Goal: Communication & Community: Answer question/provide support

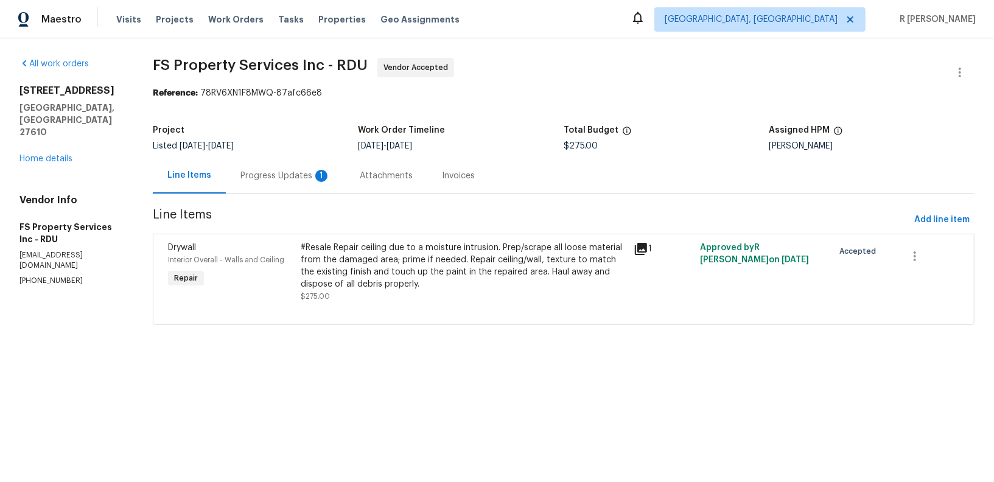
click at [303, 179] on div "Progress Updates 1" at bounding box center [285, 176] width 90 height 12
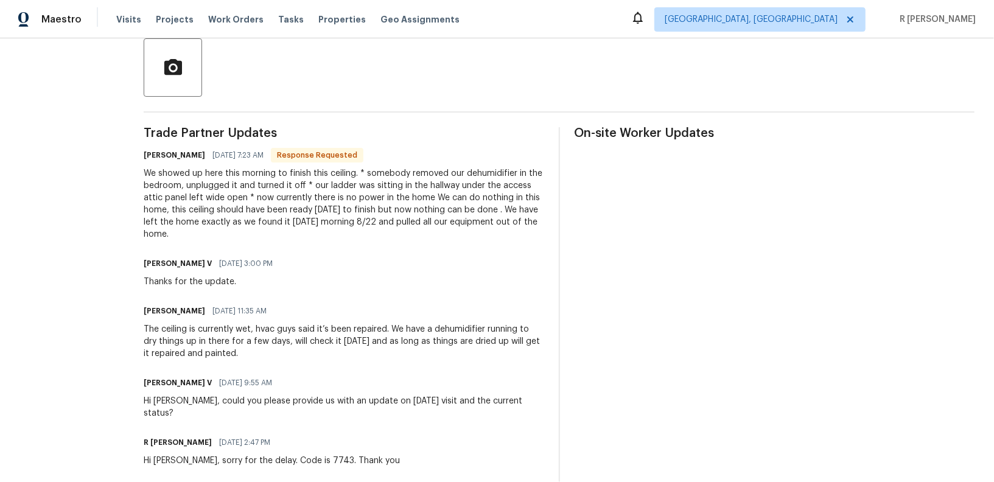
scroll to position [254, 0]
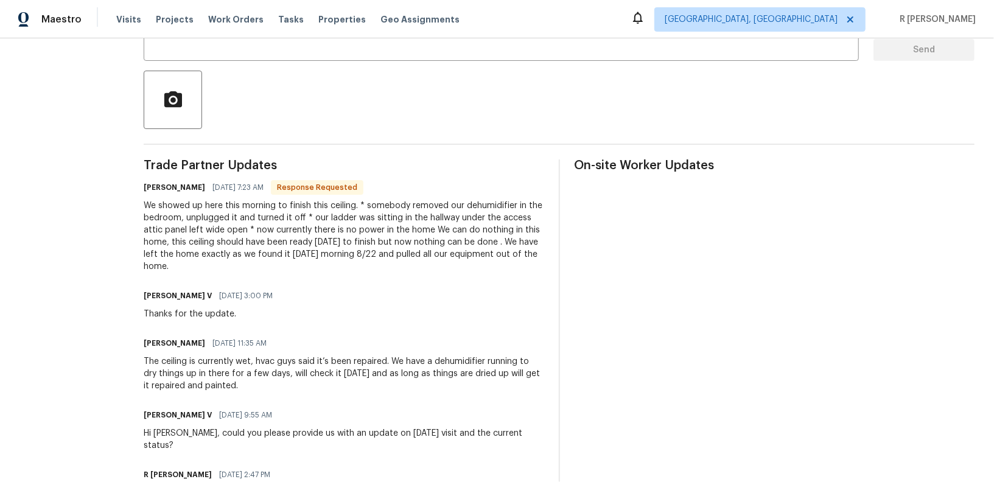
click at [452, 206] on div "We showed up here this morning to finish this ceiling. * somebody removed our d…" at bounding box center [344, 236] width 400 height 73
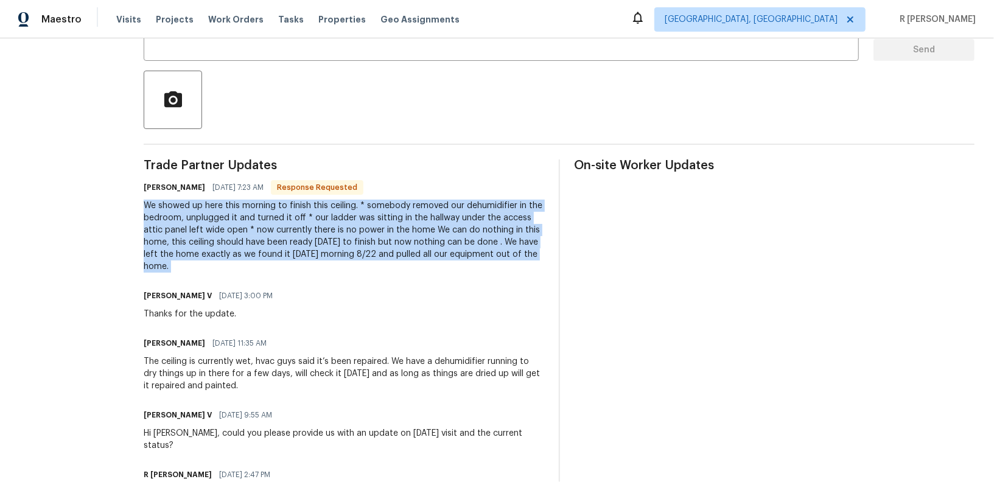
click at [452, 206] on div "We showed up here this morning to finish this ceiling. * somebody removed our d…" at bounding box center [344, 236] width 400 height 73
copy div "We showed up here this morning to finish this ceiling. * somebody removed our d…"
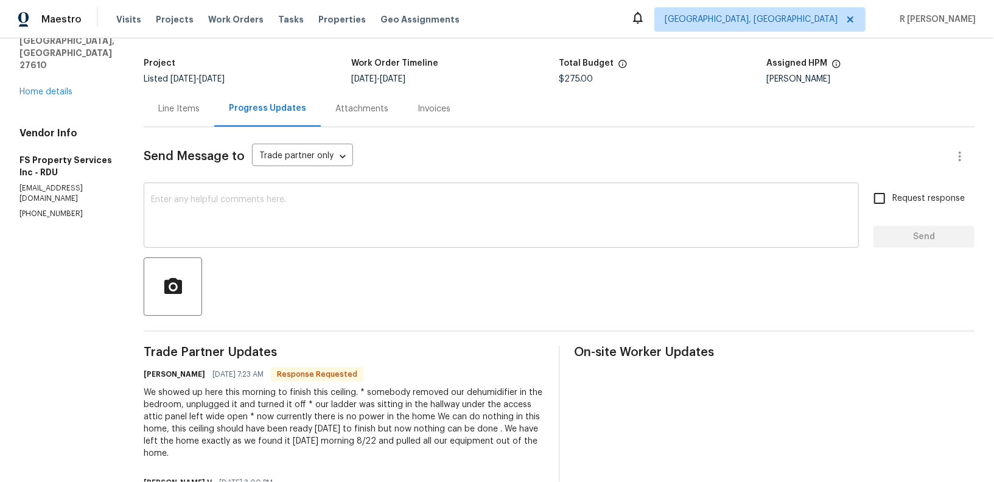
click at [302, 230] on textarea at bounding box center [501, 216] width 700 height 43
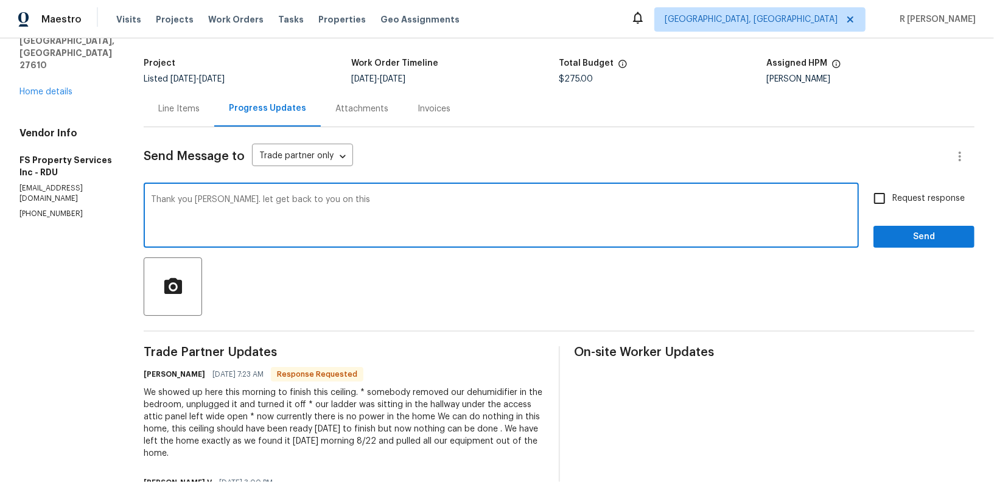
type textarea "Thank you [PERSON_NAME]. let get back to you on this."
click at [553, 205] on textarea at bounding box center [501, 216] width 700 height 43
paste textarea "Thank you, [PERSON_NAME]. I’ll get back to you on this shortly."
type textarea "Thank you, [PERSON_NAME]. I’ll get back to you on this shortly."
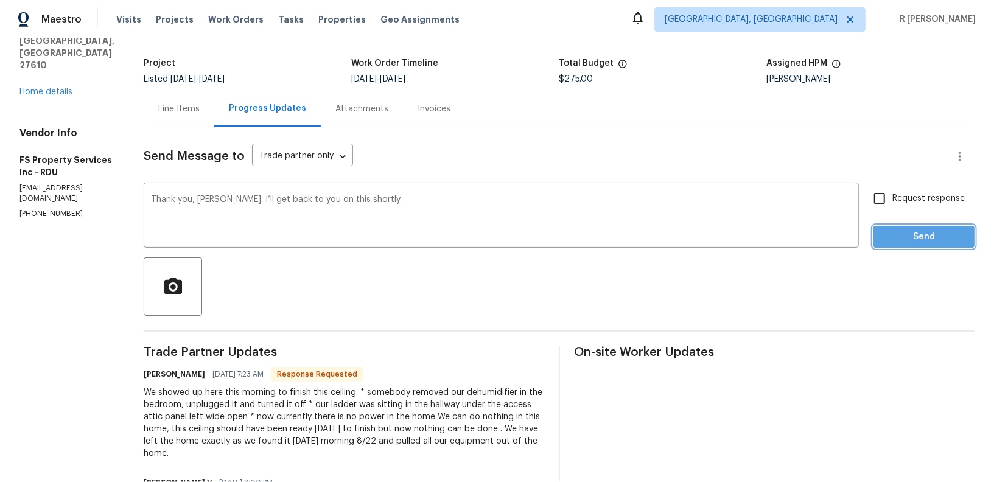
click at [914, 238] on span "Send" at bounding box center [924, 236] width 82 height 15
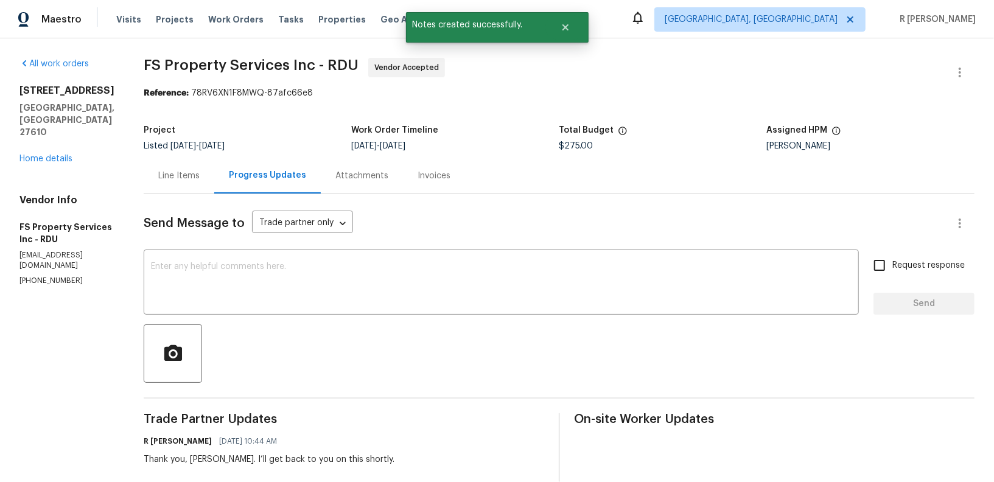
click at [38, 128] on div "[STREET_ADDRESS][PERSON_NAME] Home details" at bounding box center [66, 125] width 95 height 80
click at [56, 155] on link "Home details" at bounding box center [45, 159] width 53 height 9
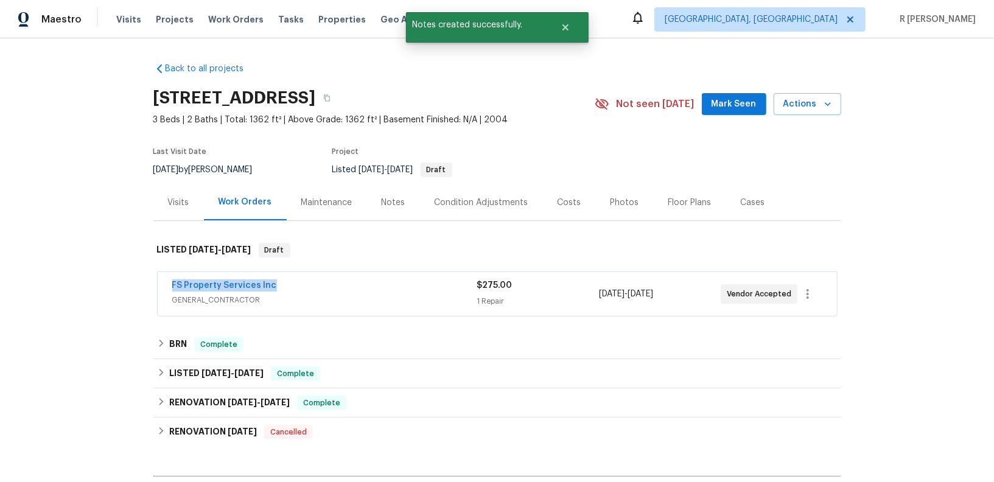
drag, startPoint x: 303, startPoint y: 282, endPoint x: 49, endPoint y: 284, distance: 254.3
click at [51, 284] on div "Back to all projects [STREET_ADDRESS] 3 Beds | 2 Baths | Total: 1362 ft² | Abov…" at bounding box center [497, 260] width 994 height 444
copy link "FS Property Services Inc"
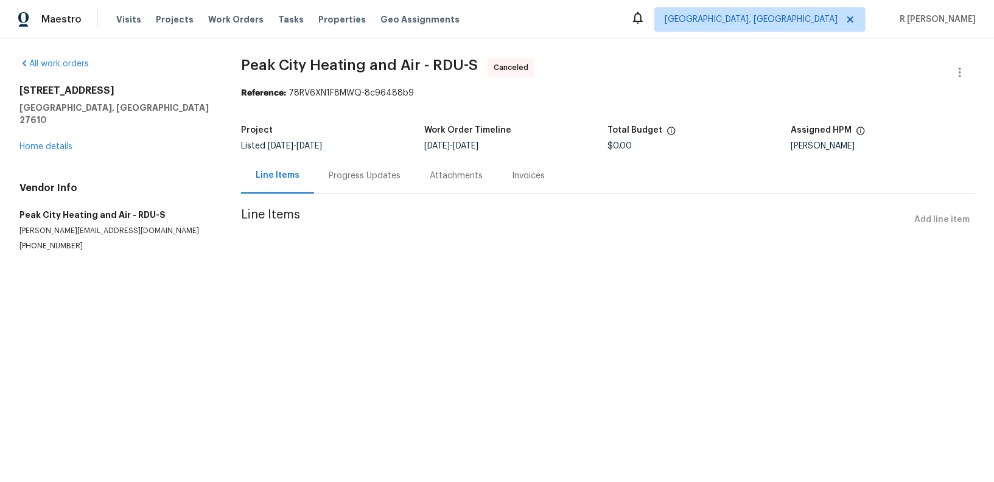
click at [359, 164] on div "Progress Updates" at bounding box center [364, 176] width 101 height 36
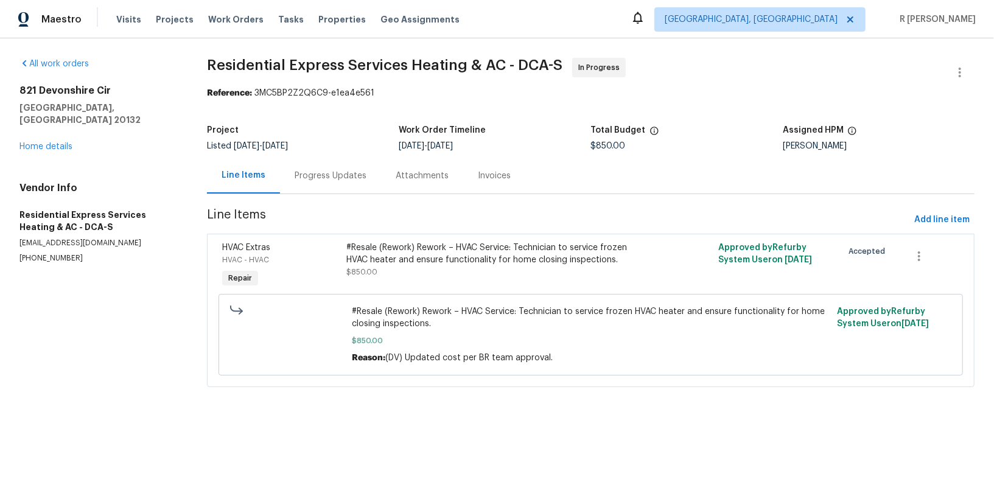
click at [348, 176] on div "Progress Updates" at bounding box center [330, 176] width 72 height 12
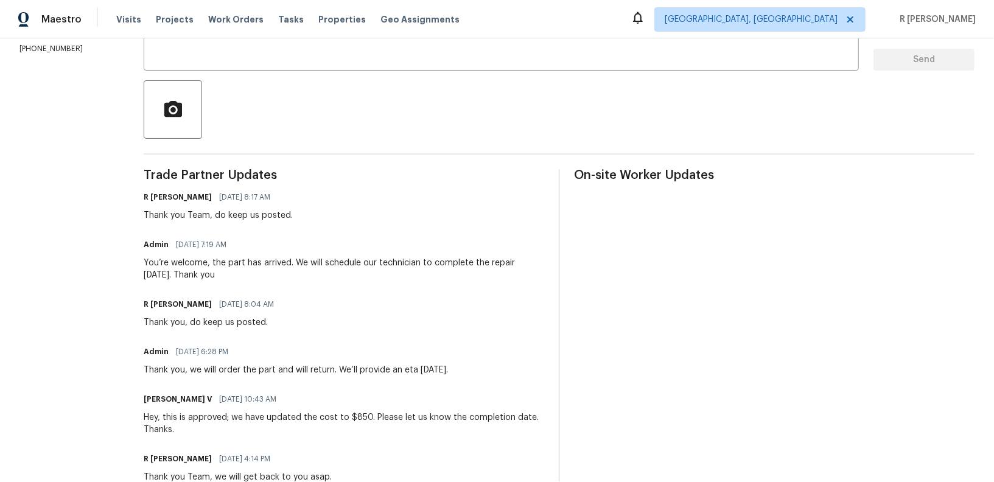
scroll to position [83, 0]
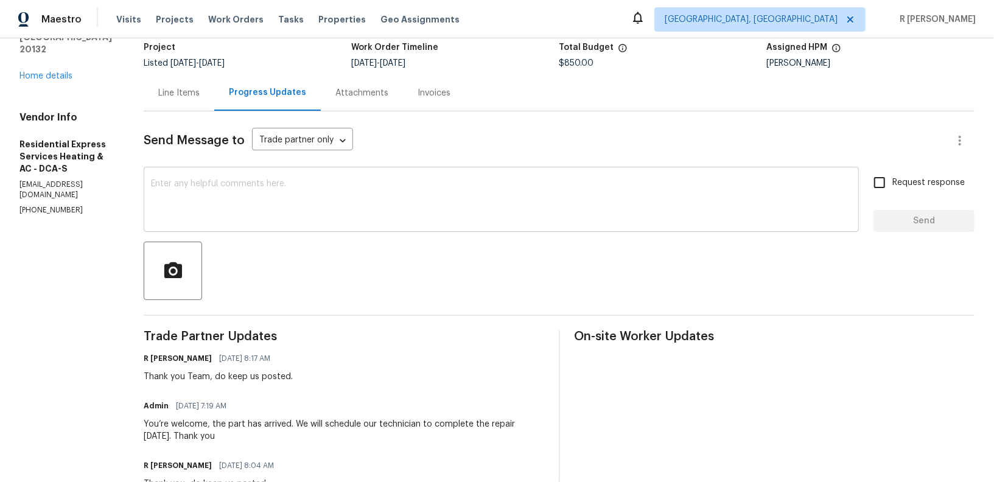
click at [404, 195] on textarea at bounding box center [501, 200] width 700 height 43
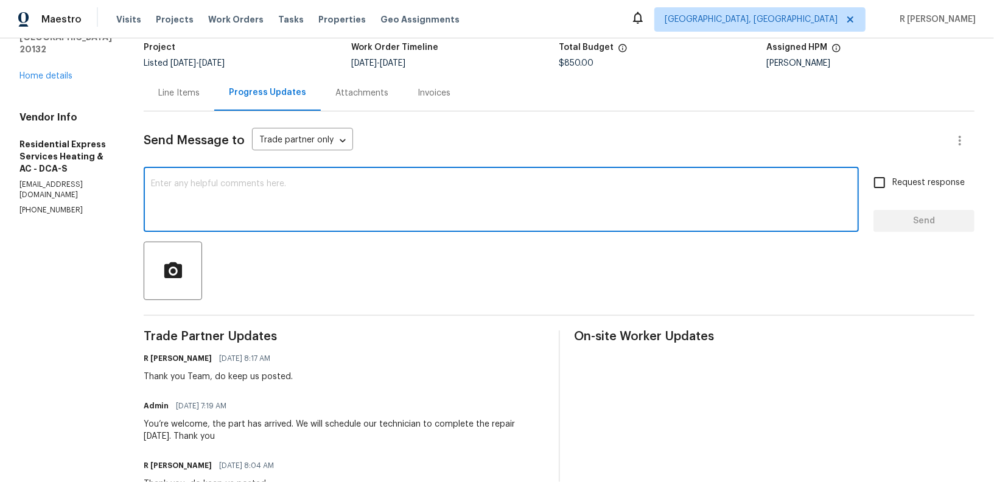
paste textarea "Hi Team, can we get a status update on the work order? Thanks!"
type textarea "Hi Team, can we get a status update on the work order? Thanks!"
click at [931, 230] on button "Send" at bounding box center [923, 221] width 101 height 23
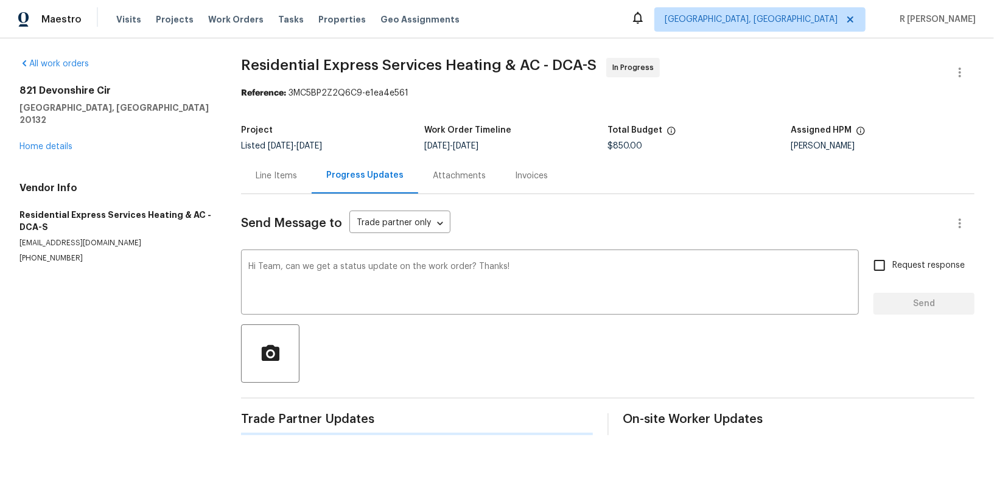
scroll to position [0, 0]
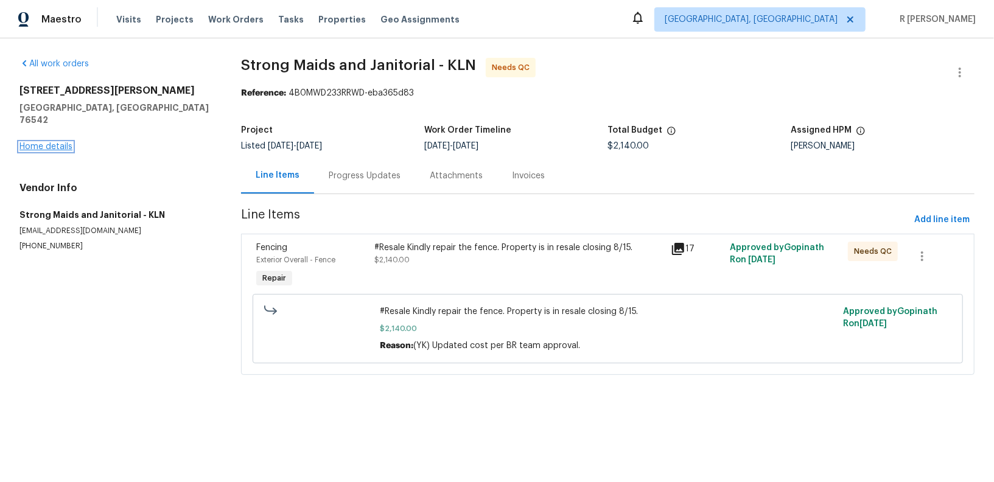
click at [34, 142] on link "Home details" at bounding box center [45, 146] width 53 height 9
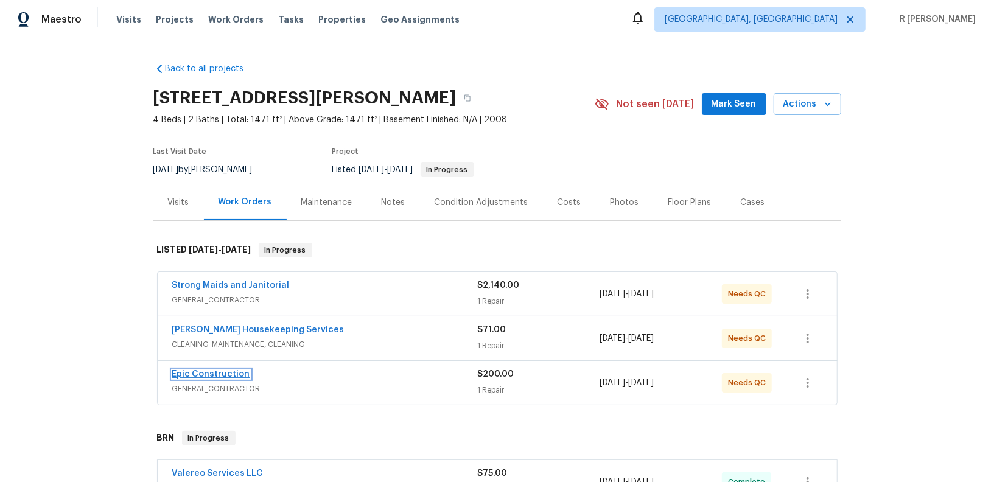
click at [201, 373] on link "Epic Construction" at bounding box center [211, 374] width 78 height 9
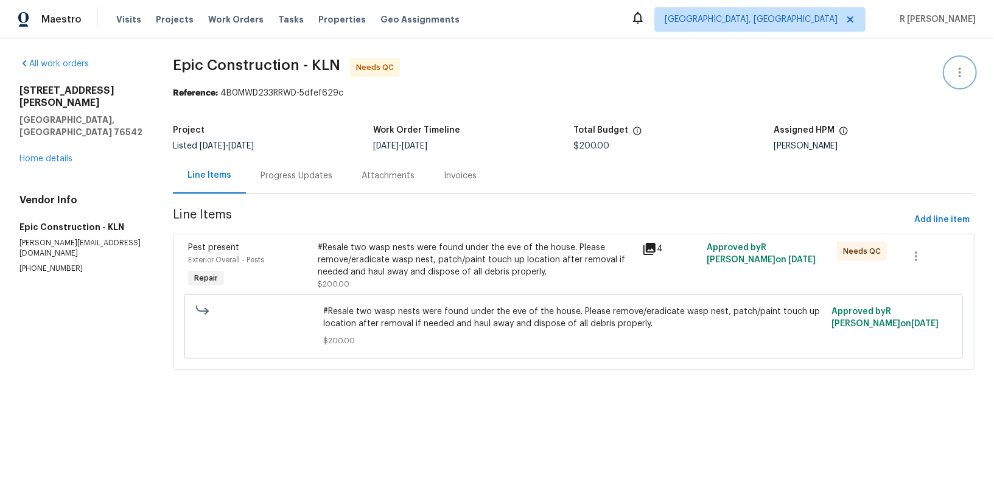
click at [957, 69] on icon "button" at bounding box center [959, 72] width 15 height 15
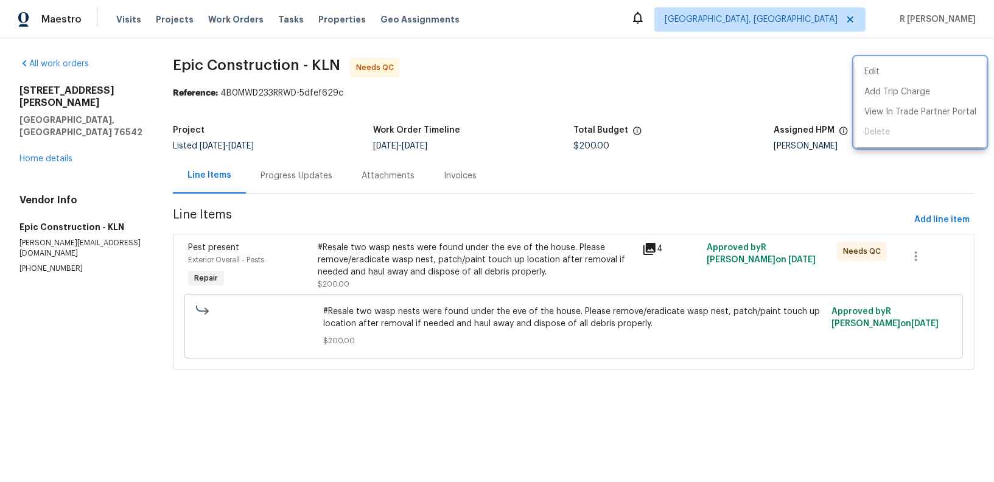
click at [315, 179] on div at bounding box center [497, 241] width 994 height 482
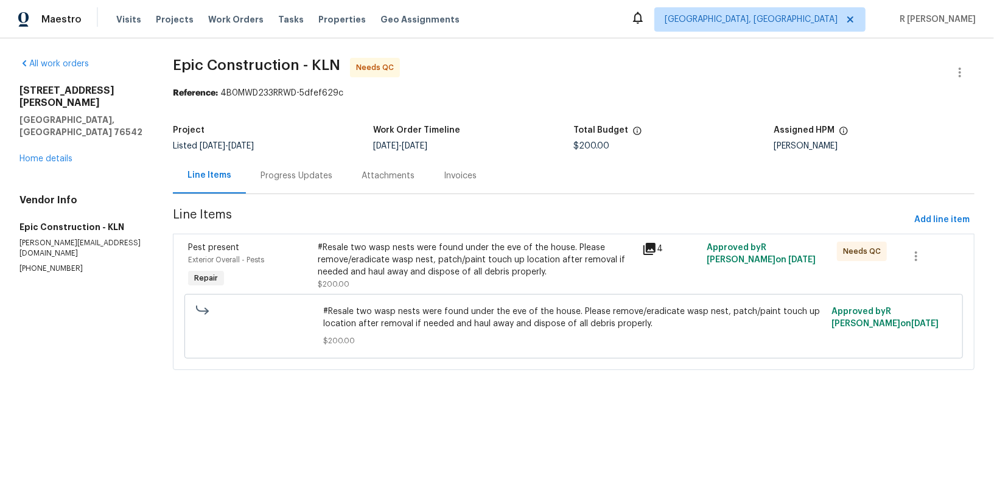
click at [291, 179] on div "Progress Updates" at bounding box center [296, 176] width 72 height 12
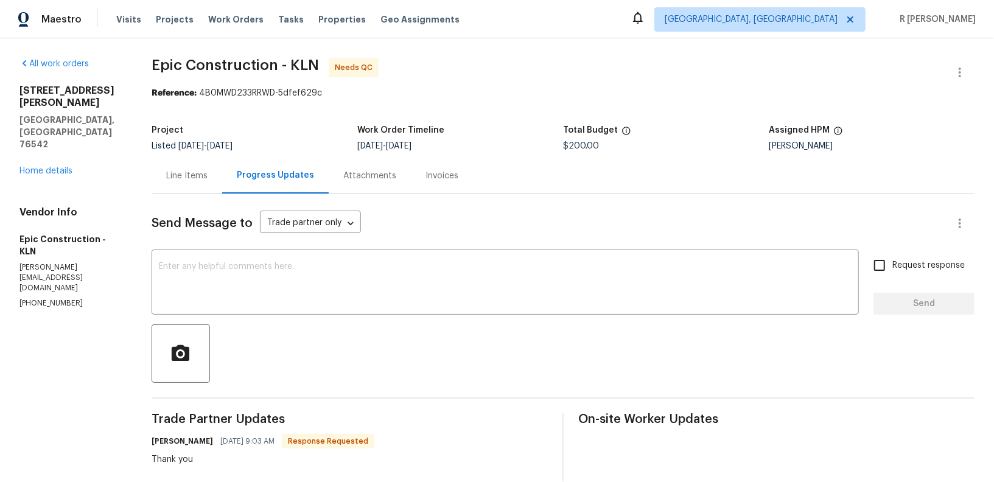
click at [230, 176] on div "Progress Updates" at bounding box center [275, 176] width 106 height 36
click at [952, 76] on button "button" at bounding box center [959, 72] width 29 height 29
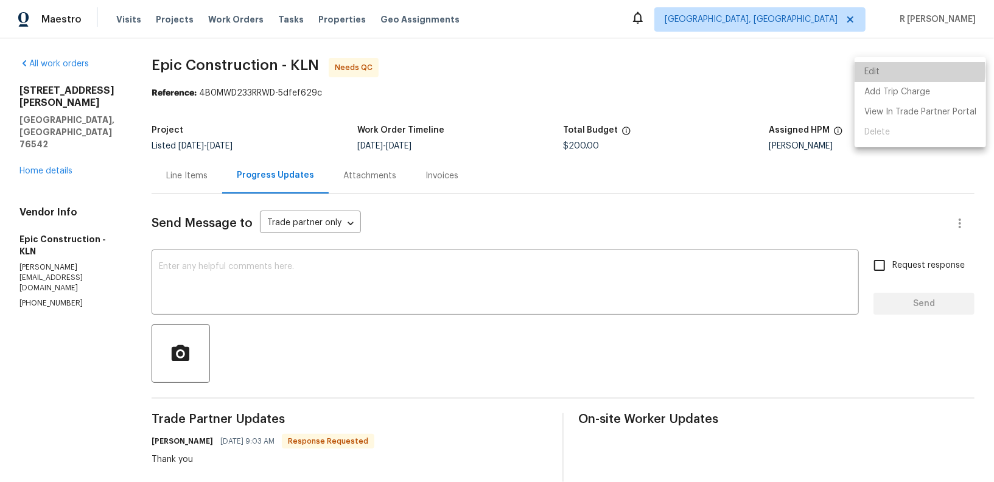
click at [886, 71] on li "Edit" at bounding box center [919, 72] width 131 height 20
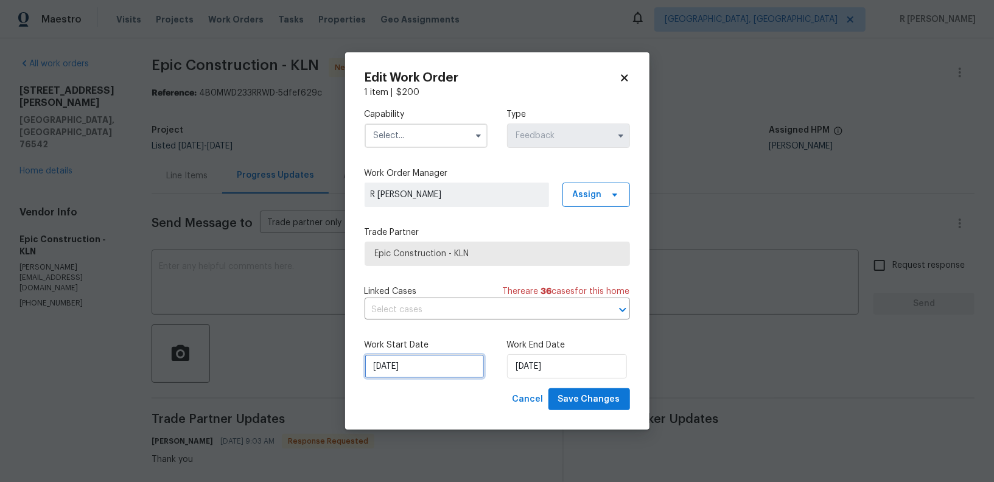
click at [407, 367] on input "20/08/2025" at bounding box center [424, 366] width 120 height 24
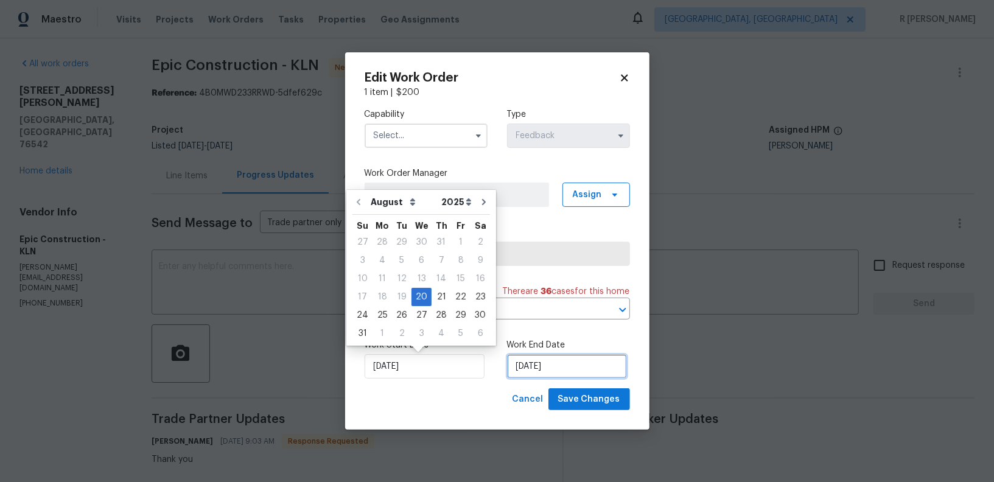
click at [547, 370] on input "20/08/2025" at bounding box center [567, 366] width 120 height 24
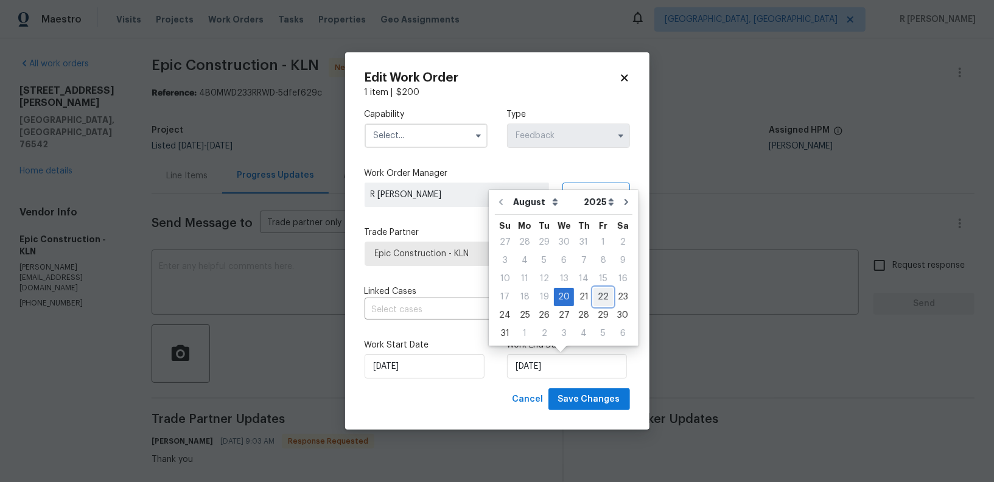
click at [593, 296] on div "22" at bounding box center [602, 296] width 19 height 17
type input "22/08/2025"
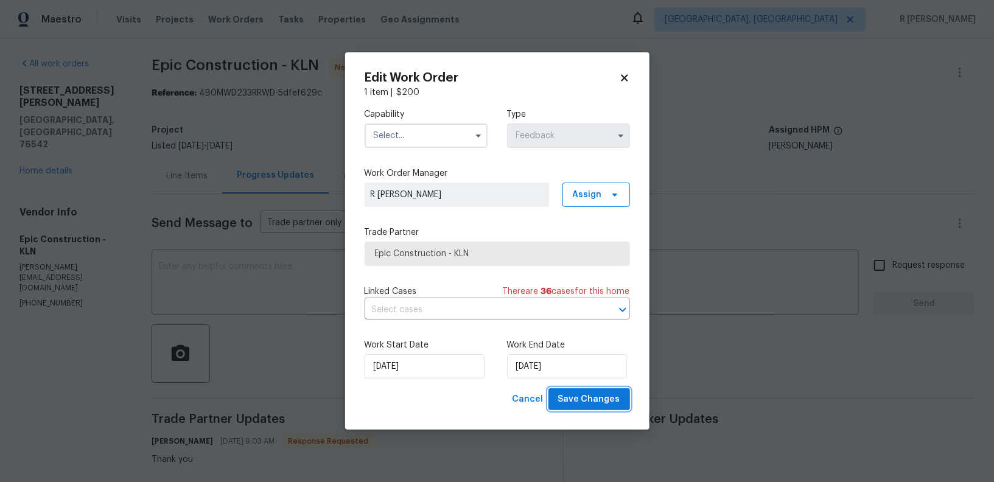
click at [582, 396] on span "Save Changes" at bounding box center [589, 399] width 62 height 15
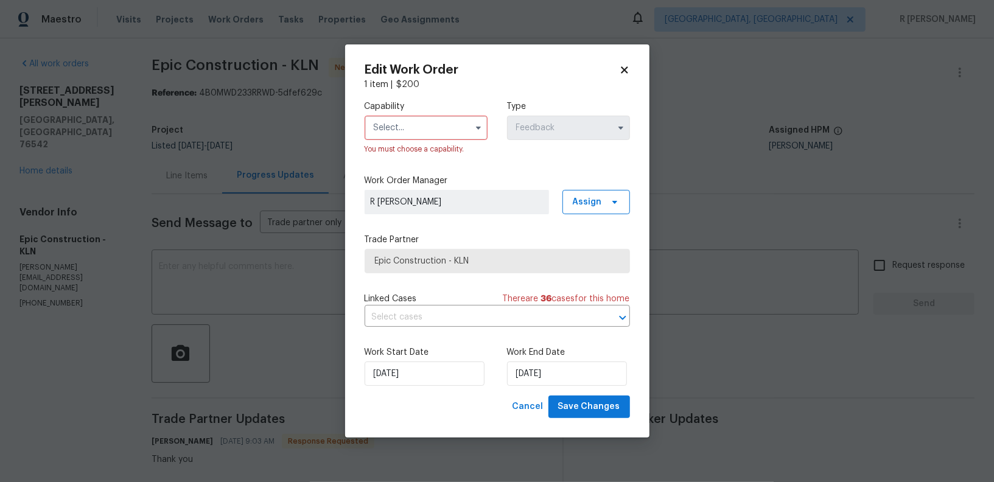
click at [449, 122] on input "text" at bounding box center [425, 128] width 123 height 24
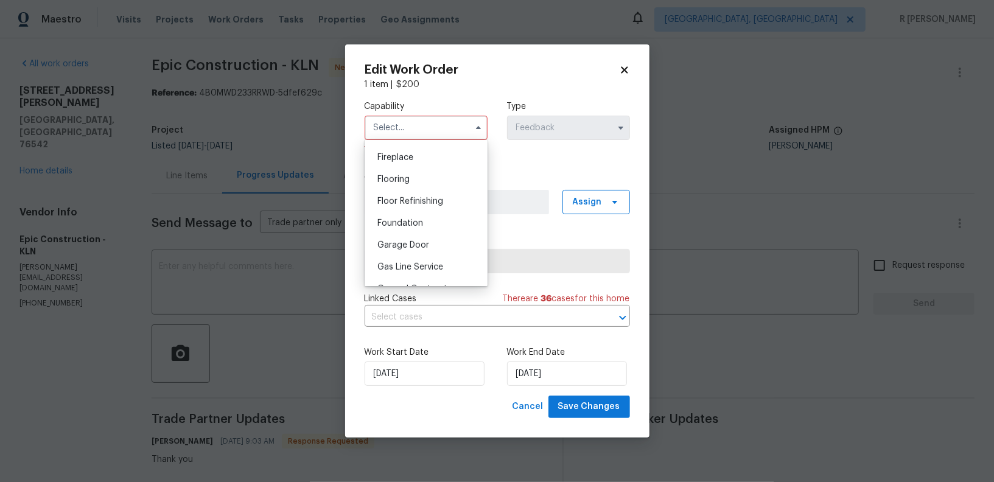
scroll to position [572, 0]
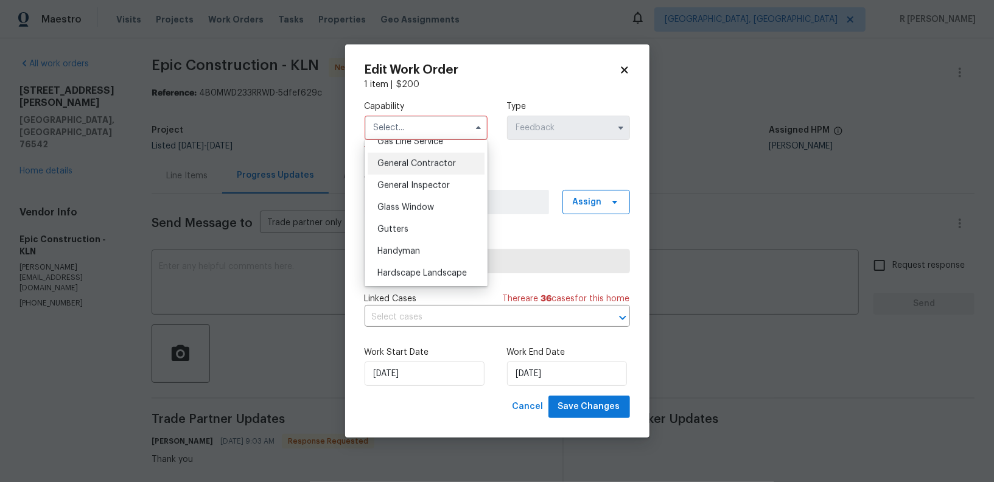
click at [435, 168] on div "General Contractor" at bounding box center [425, 164] width 117 height 22
type input "General Contractor"
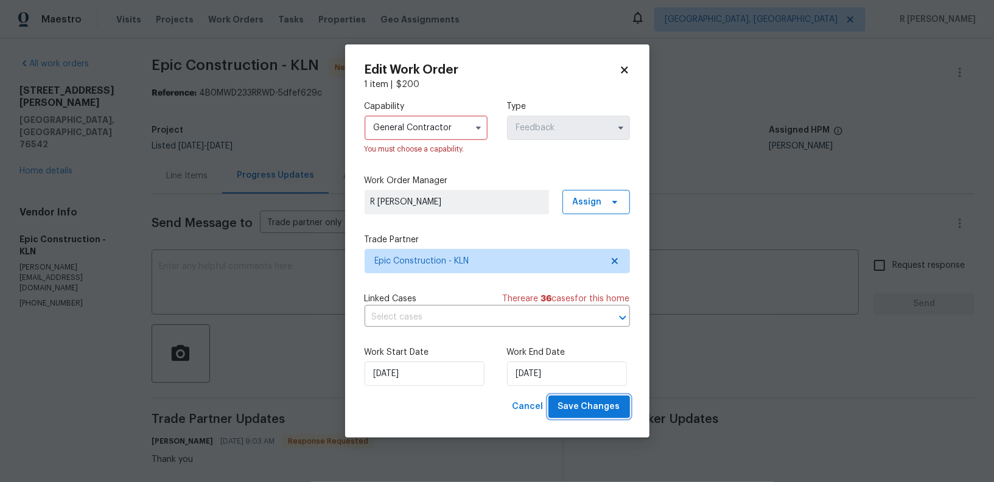
click at [572, 411] on span "Save Changes" at bounding box center [589, 406] width 62 height 15
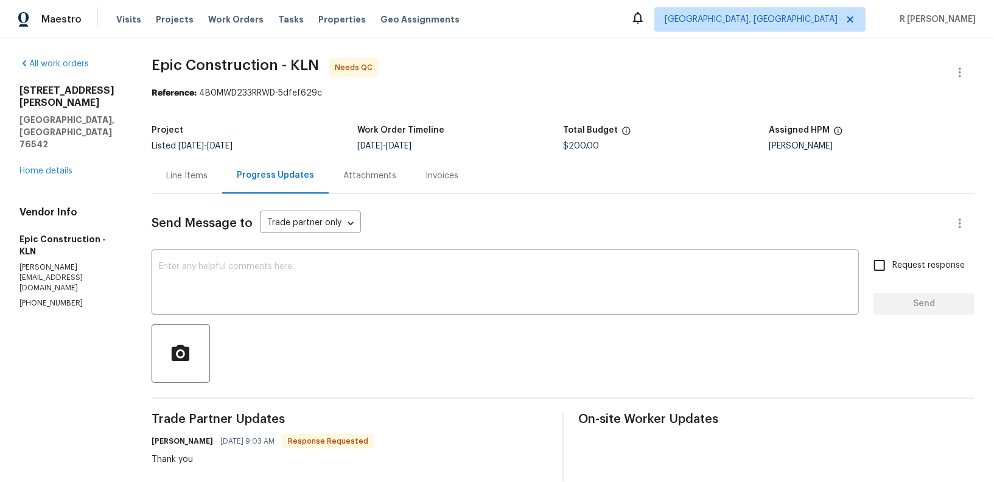
click at [187, 175] on div "Line Items" at bounding box center [186, 176] width 41 height 12
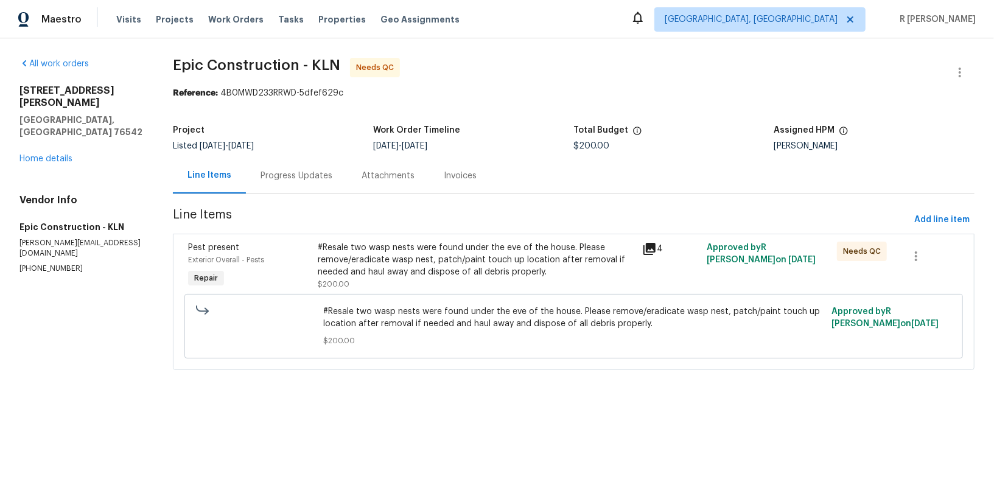
click at [402, 266] on div "#Resale two wasp nests were found under the eve of the house. Please remove/era…" at bounding box center [476, 260] width 317 height 37
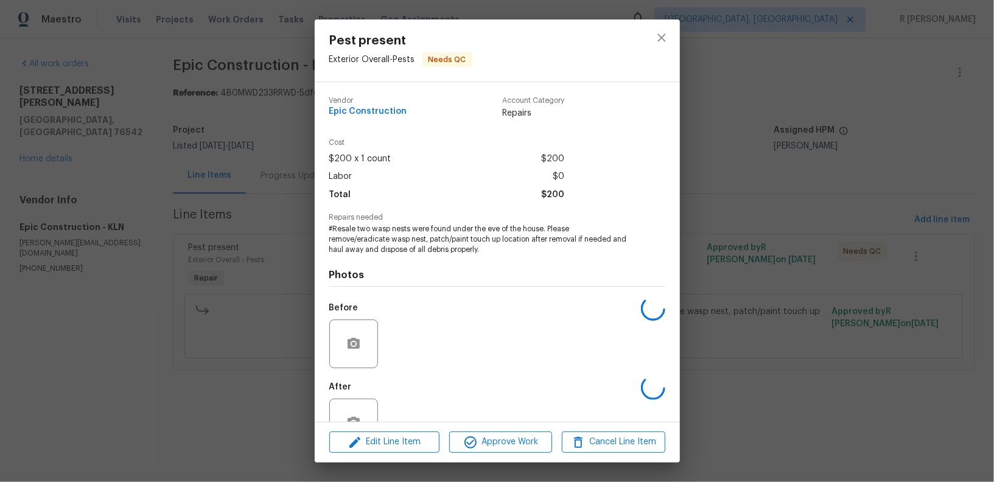
scroll to position [38, 0]
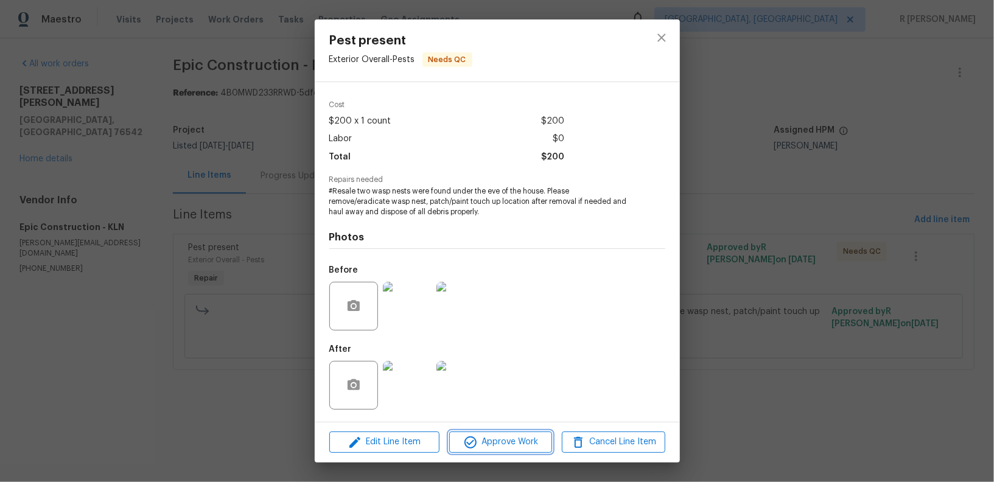
click at [489, 448] on span "Approve Work" at bounding box center [501, 441] width 96 height 15
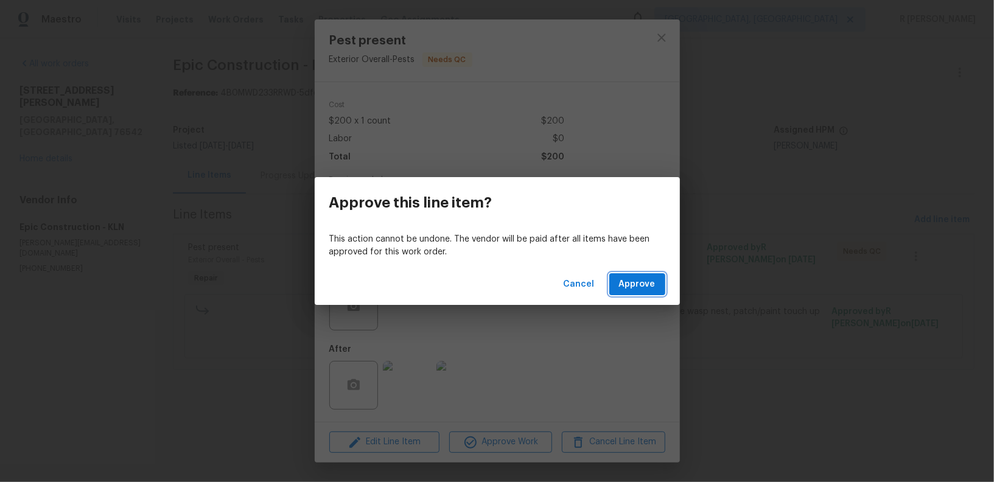
click at [642, 285] on span "Approve" at bounding box center [637, 284] width 37 height 15
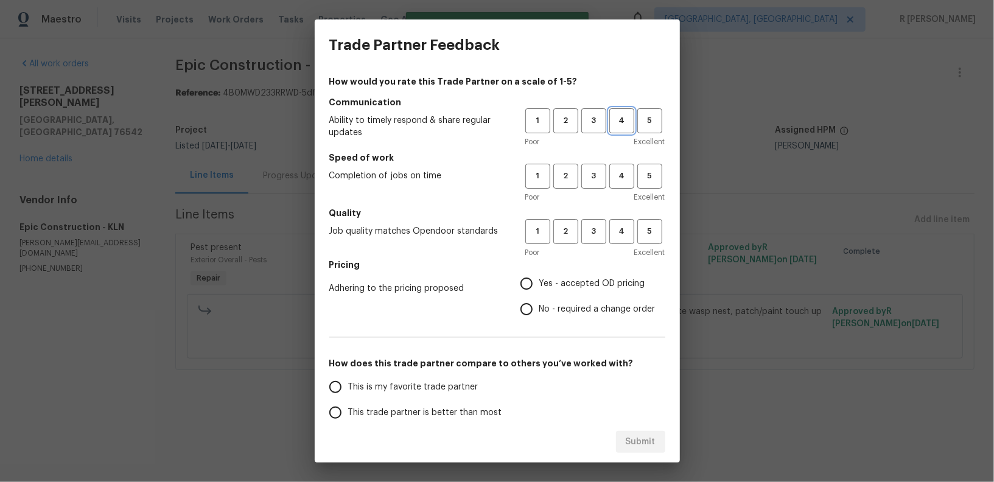
click at [617, 120] on span "4" at bounding box center [621, 121] width 23 height 14
click at [591, 119] on span "3" at bounding box center [593, 121] width 23 height 14
click at [619, 128] on button "4" at bounding box center [621, 120] width 25 height 25
click at [617, 175] on span "4" at bounding box center [621, 176] width 23 height 14
click at [617, 223] on button "4" at bounding box center [621, 231] width 25 height 25
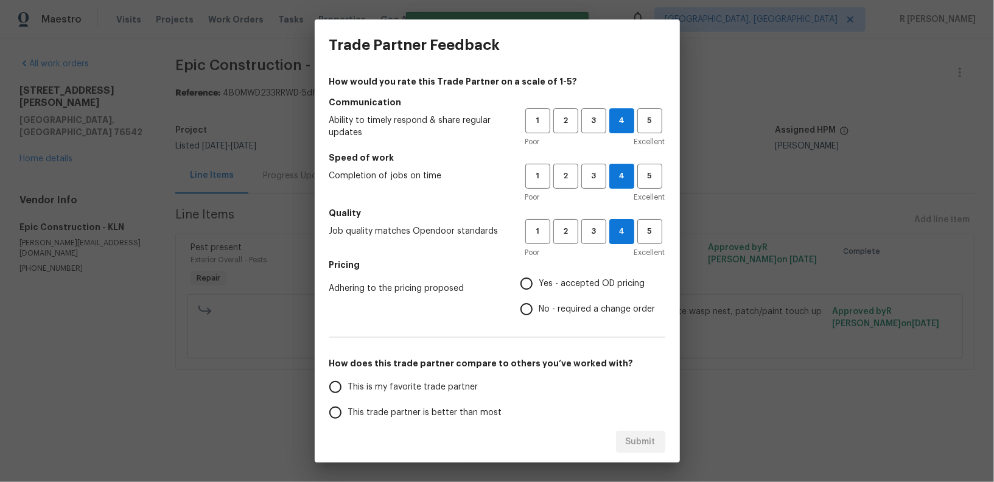
click at [565, 285] on span "Yes - accepted OD pricing" at bounding box center [592, 283] width 106 height 13
click at [539, 285] on input "Yes - accepted OD pricing" at bounding box center [526, 284] width 26 height 26
radio input "true"
click at [556, 314] on span "No - required a change order" at bounding box center [597, 309] width 116 height 13
click at [539, 314] on input "No - required a change order" at bounding box center [526, 309] width 26 height 26
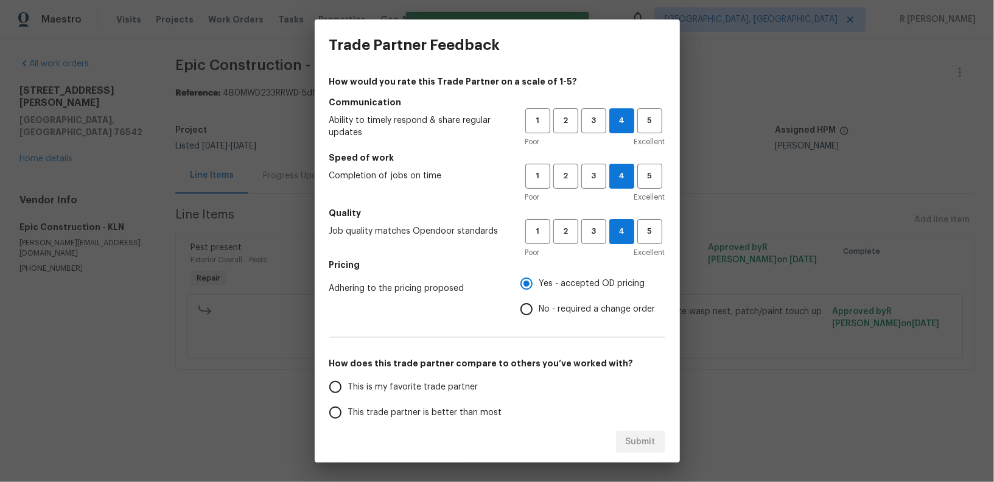
radio input "true"
click at [550, 286] on span "Yes - accepted OD pricing" at bounding box center [592, 283] width 106 height 13
click at [539, 286] on input "Yes - accepted OD pricing" at bounding box center [526, 284] width 26 height 26
radio input "true"
click at [434, 408] on span "This trade partner is better than most" at bounding box center [425, 412] width 154 height 13
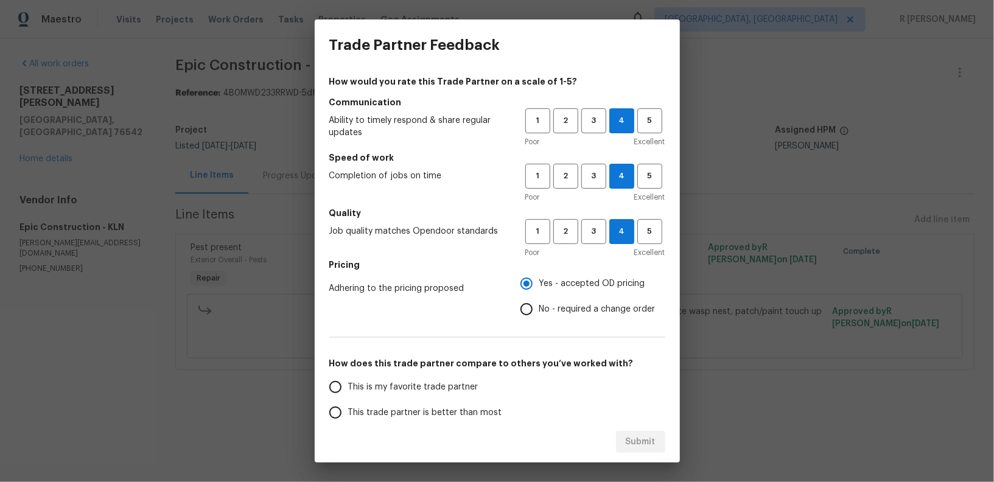
click at [348, 408] on input "This trade partner is better than most" at bounding box center [335, 413] width 26 height 26
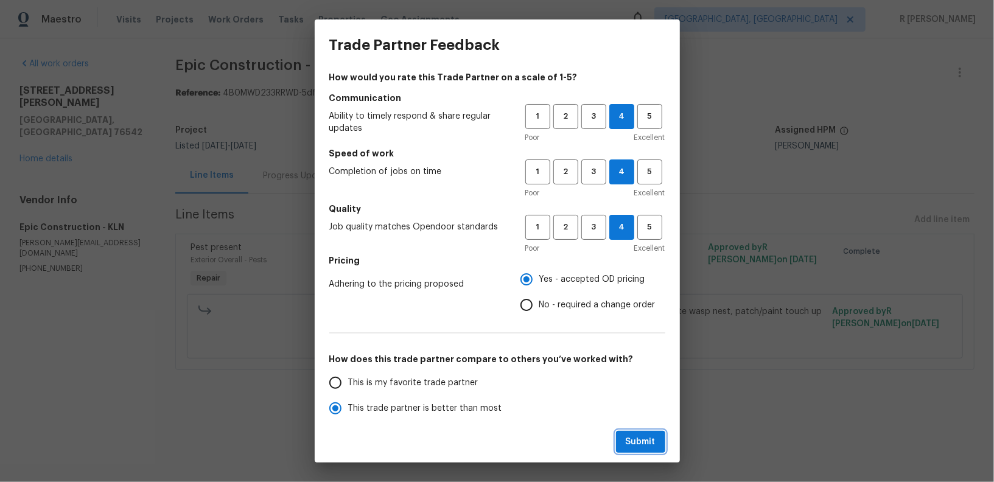
click at [653, 431] on button "Submit" at bounding box center [640, 442] width 49 height 23
radio input "true"
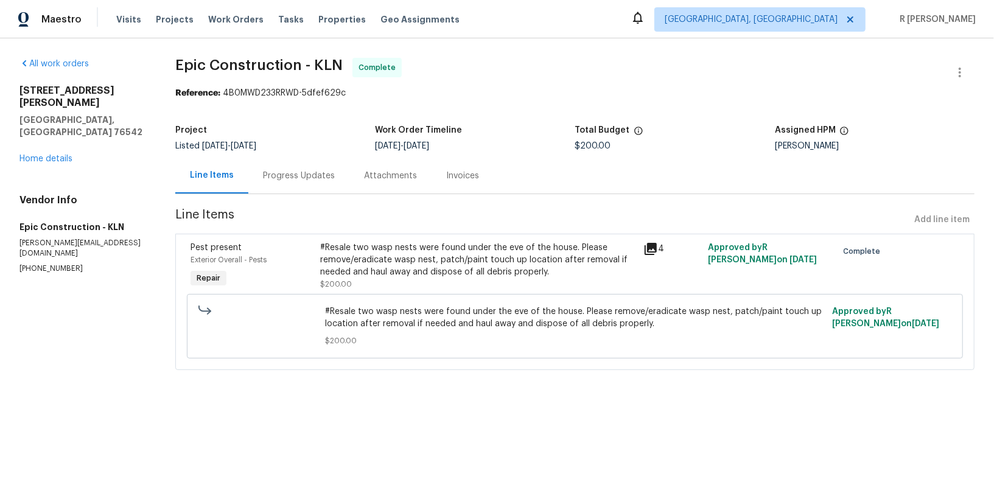
click at [309, 173] on div "Progress Updates" at bounding box center [299, 176] width 72 height 12
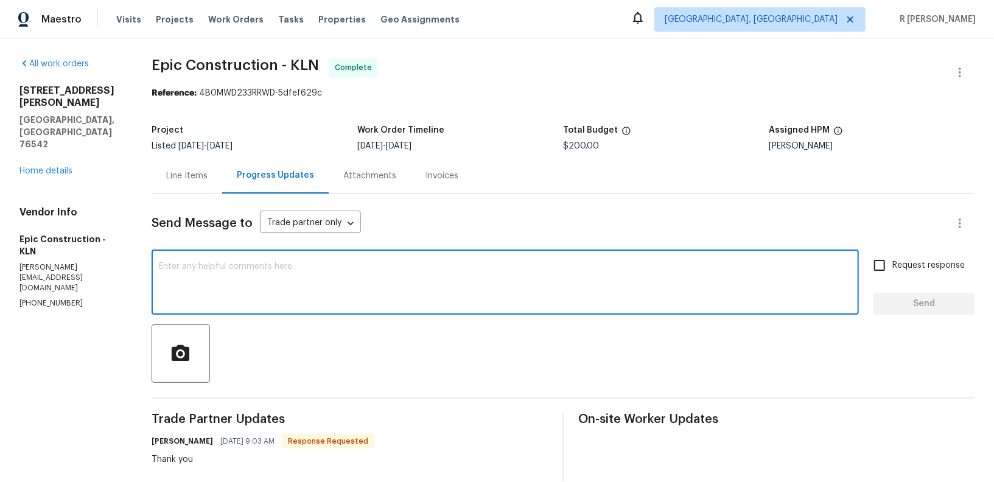
click at [405, 301] on textarea at bounding box center [505, 283] width 692 height 43
paste textarea "Hi Team, the work order has been approved. Kindly upload the detailed invoice. …"
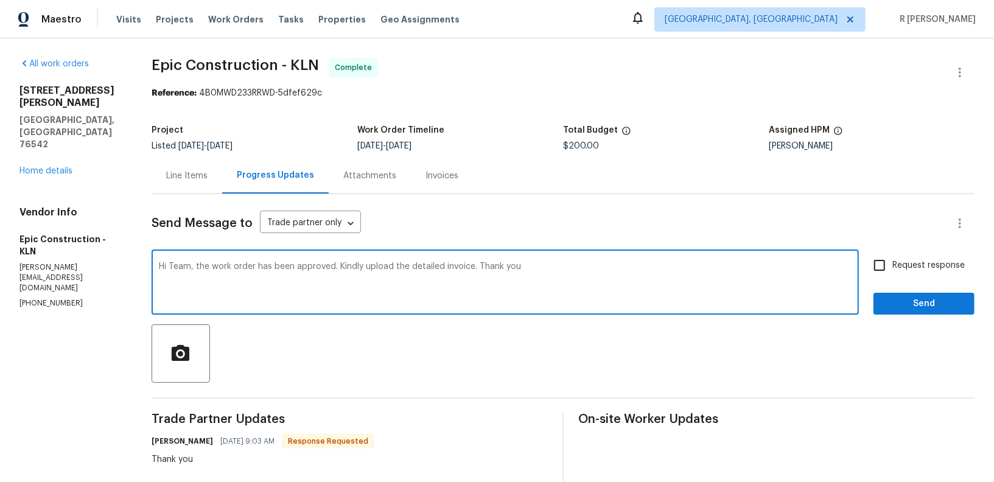
type textarea "Hi Team, the work order has been approved. Kindly upload the detailed invoice. …"
click at [907, 302] on span "Send" at bounding box center [924, 303] width 82 height 15
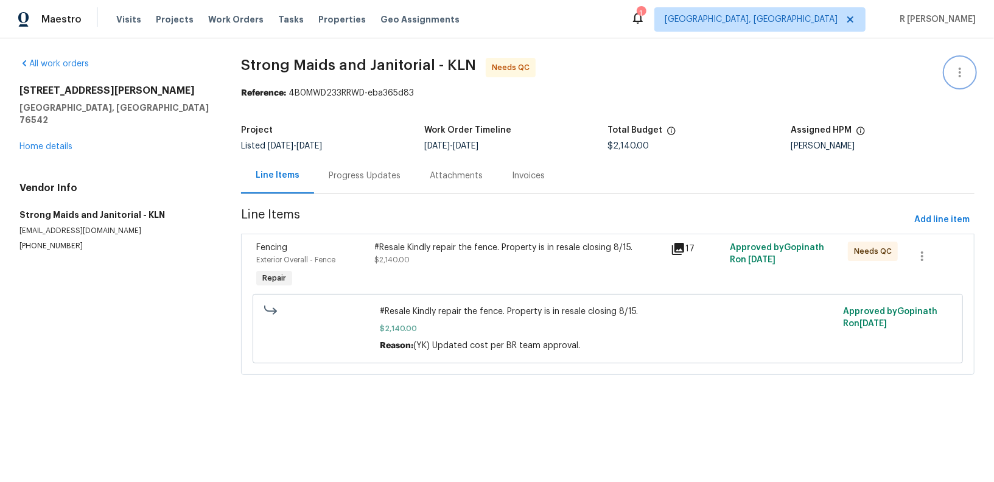
click at [956, 73] on icon "button" at bounding box center [959, 72] width 15 height 15
click at [897, 77] on li "Edit" at bounding box center [919, 72] width 131 height 20
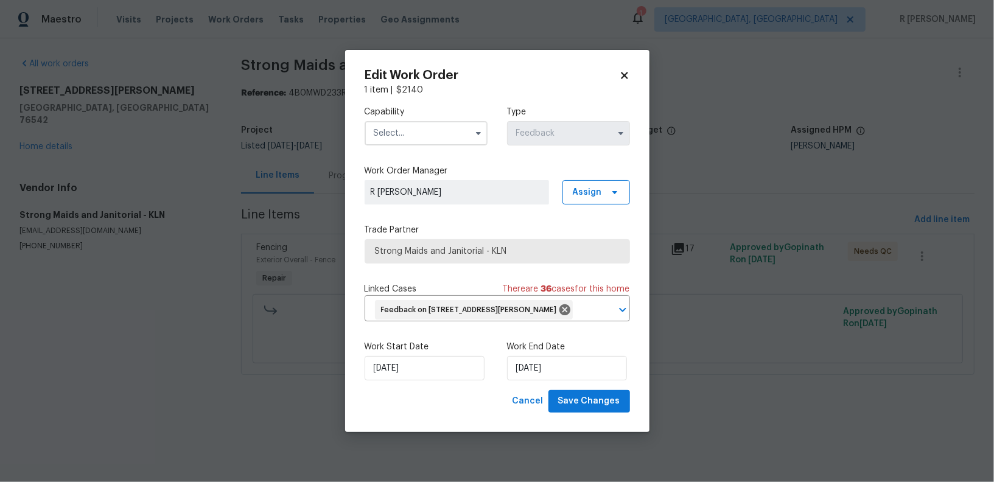
click at [385, 130] on input "text" at bounding box center [425, 133] width 123 height 24
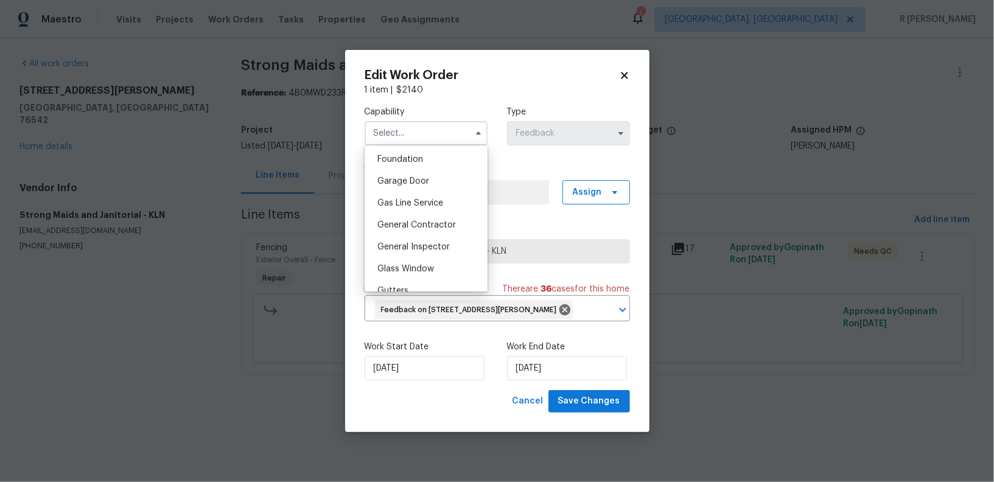
scroll to position [520, 0]
click at [406, 207] on div "Gas Line Service" at bounding box center [425, 199] width 117 height 22
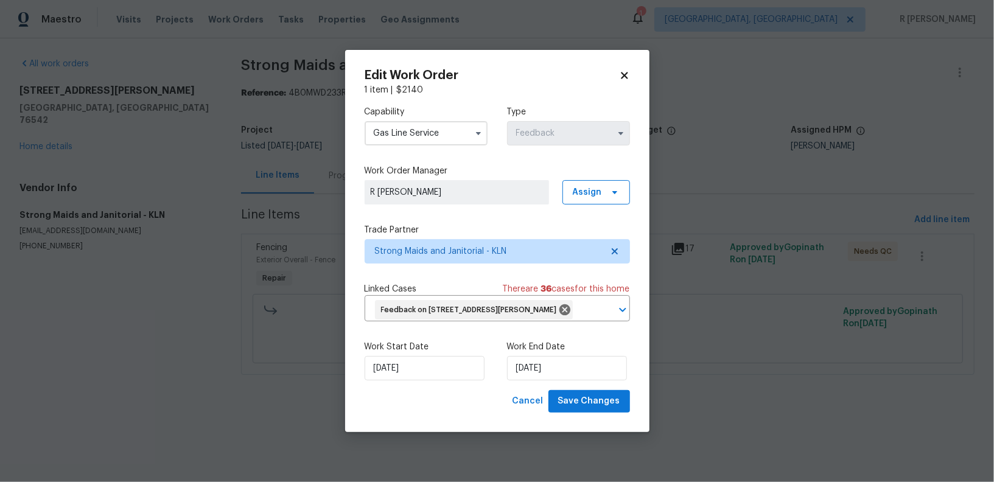
click at [409, 131] on input "Gas Line Service" at bounding box center [425, 133] width 123 height 24
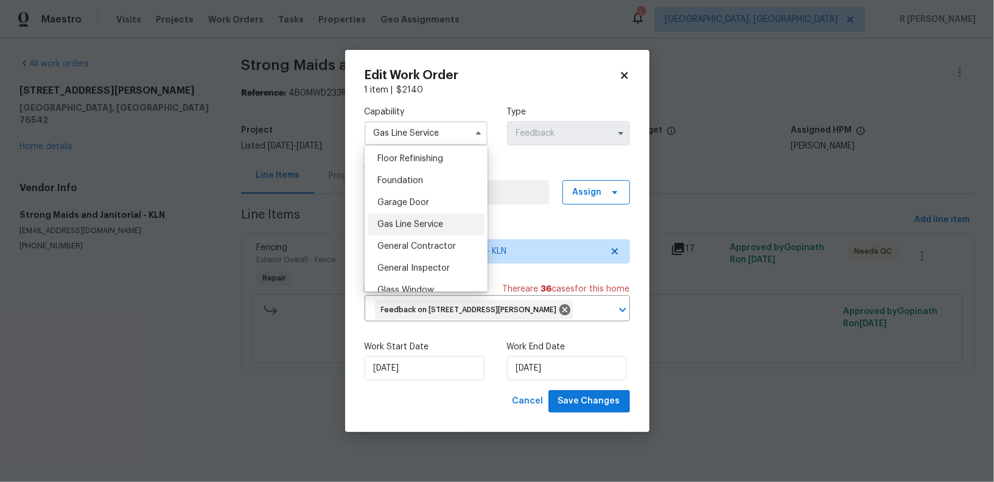
scroll to position [506, 0]
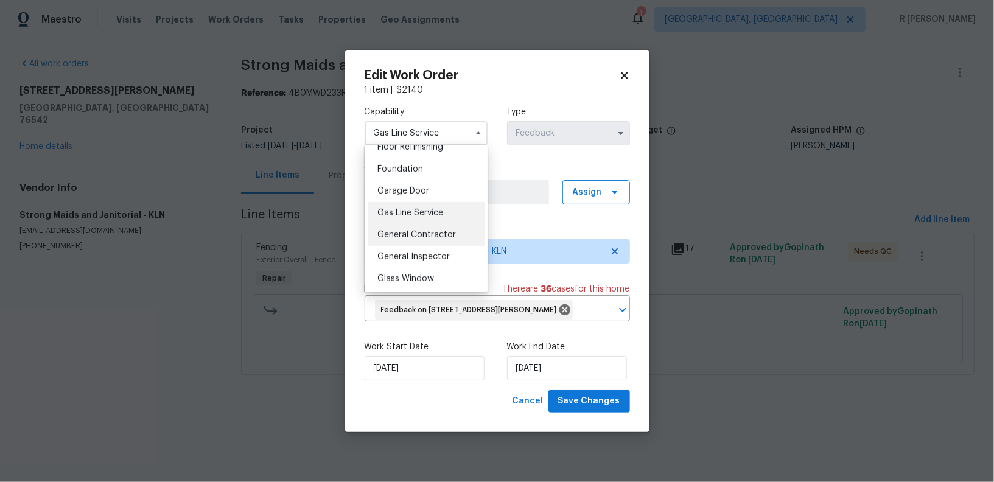
click at [405, 232] on span "General Contractor" at bounding box center [416, 235] width 78 height 9
type input "General Contractor"
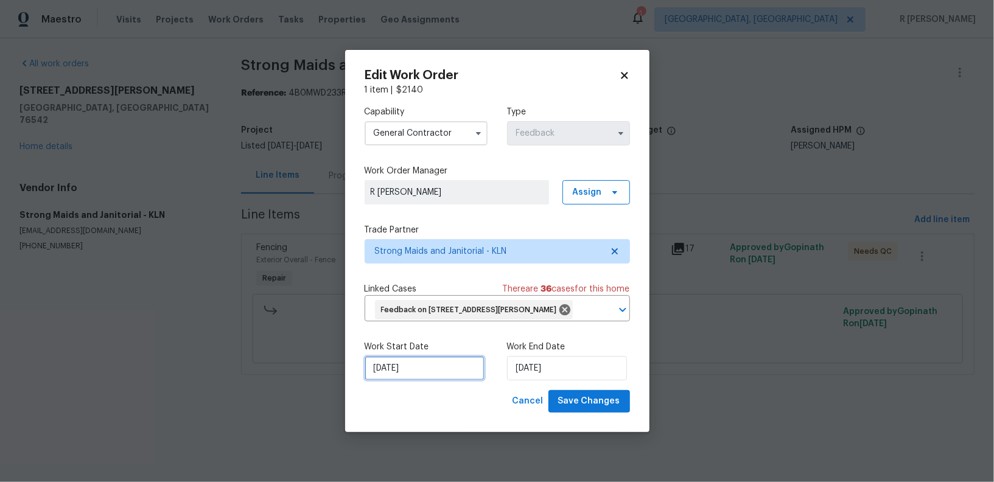
click at [402, 369] on input "13/08/2025" at bounding box center [424, 368] width 120 height 24
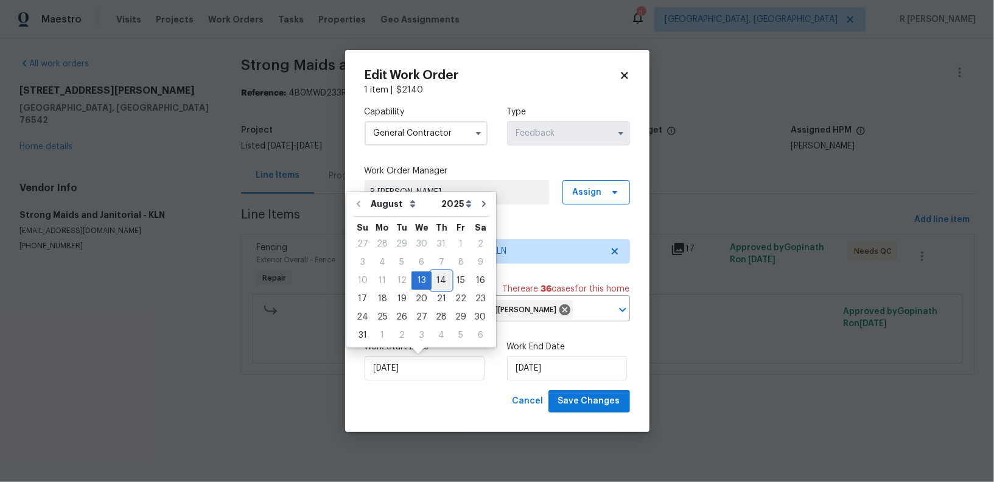
click at [434, 279] on div "14" at bounding box center [440, 280] width 19 height 17
type input "14/08/2025"
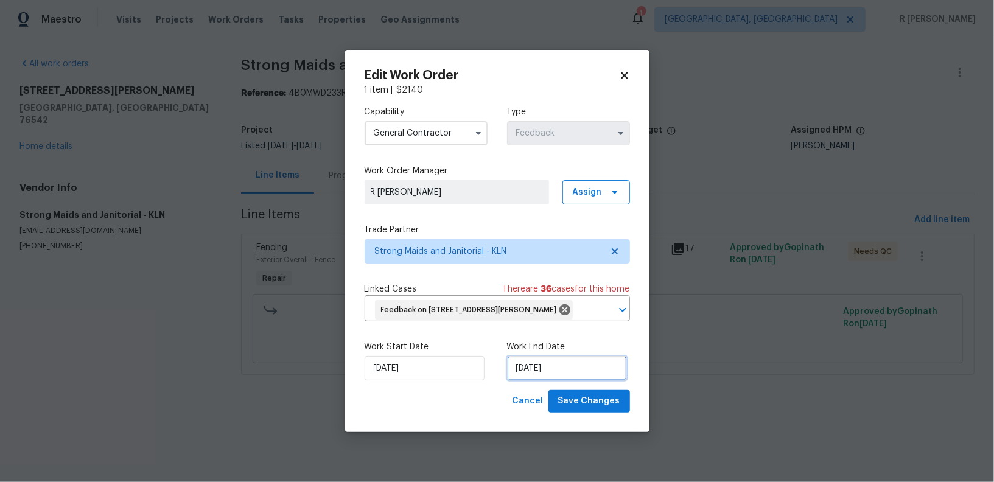
click at [532, 373] on input "15/08/2025" at bounding box center [567, 368] width 120 height 24
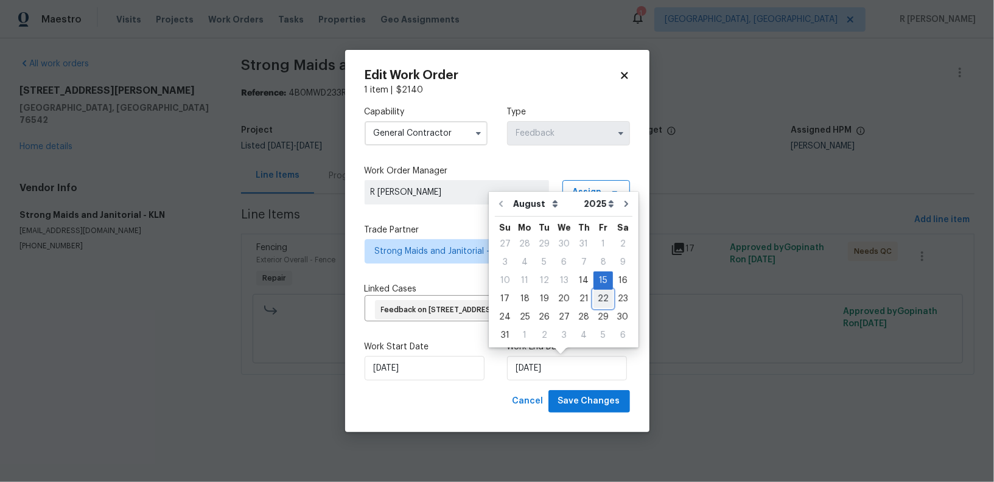
click at [600, 296] on div "22" at bounding box center [602, 298] width 19 height 17
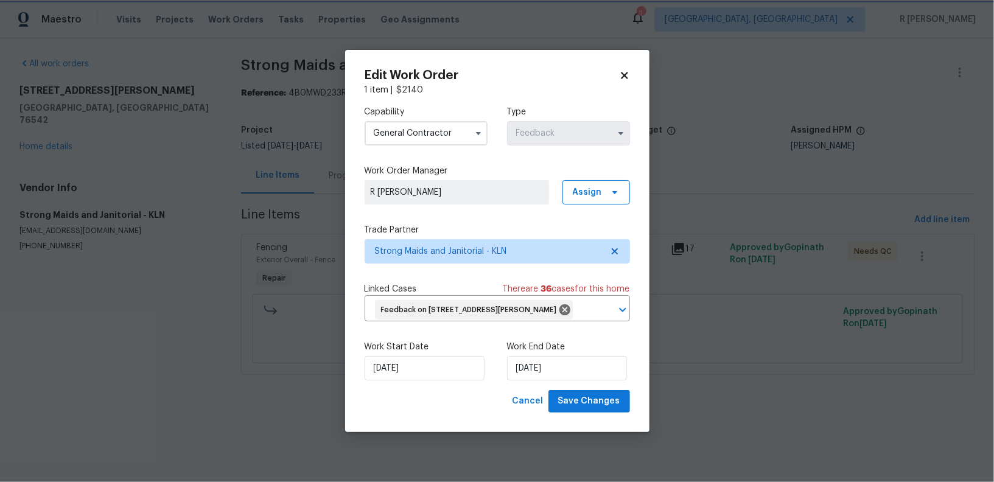
type input "22/08/2025"
click at [595, 401] on span "Save Changes" at bounding box center [589, 401] width 62 height 15
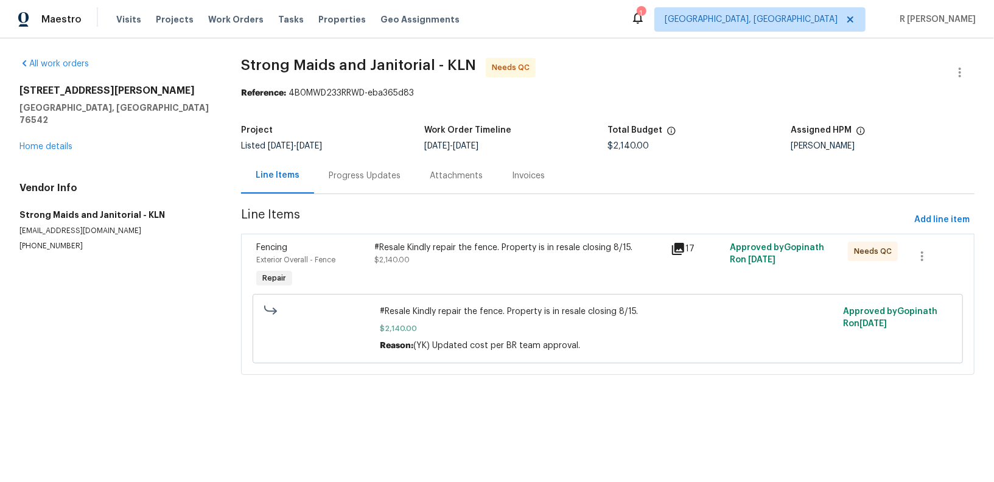
click at [467, 262] on div "#Resale Kindly repair the fence. Property is in resale closing 8/15. $2,140.00" at bounding box center [519, 254] width 288 height 24
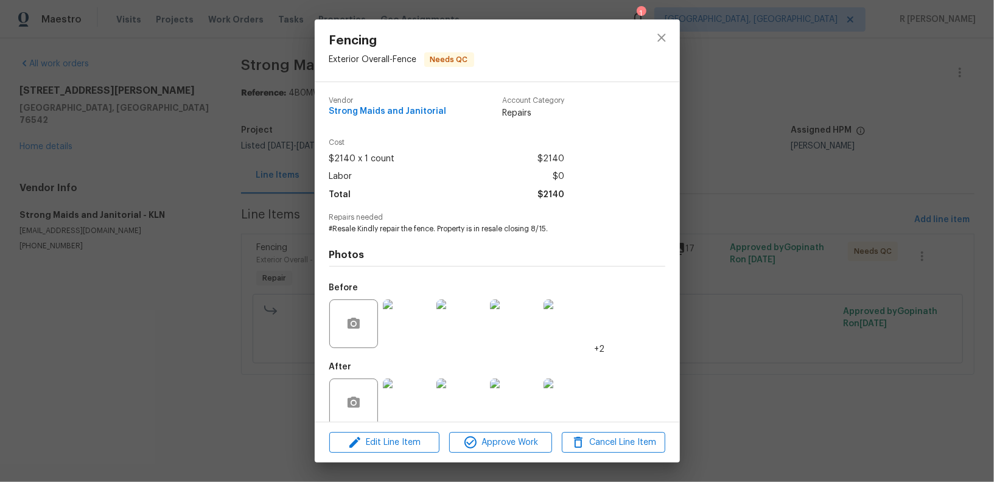
scroll to position [18, 0]
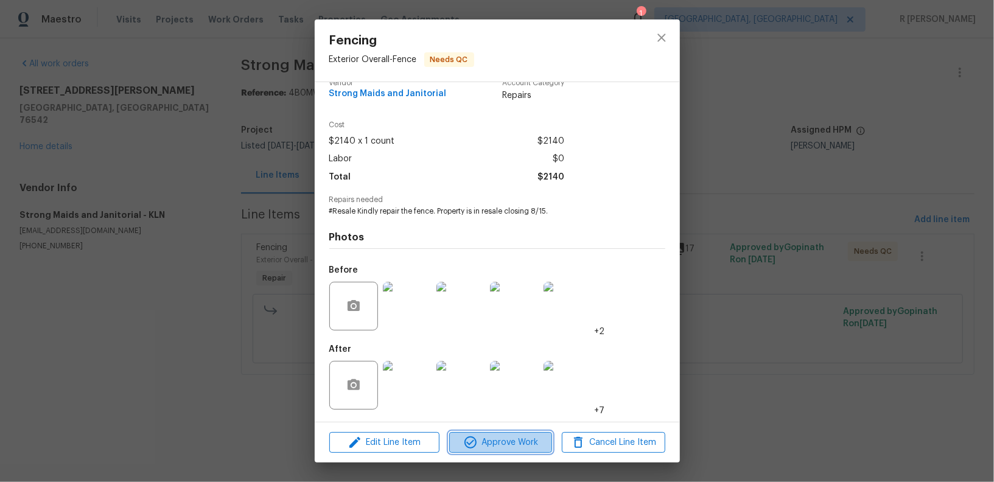
click at [498, 440] on span "Approve Work" at bounding box center [501, 442] width 96 height 15
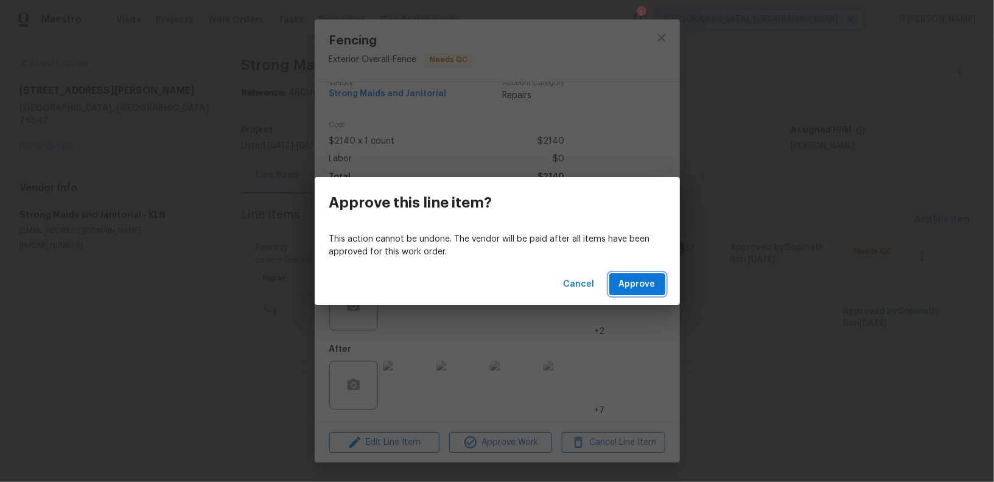
click at [635, 275] on button "Approve" at bounding box center [637, 284] width 56 height 23
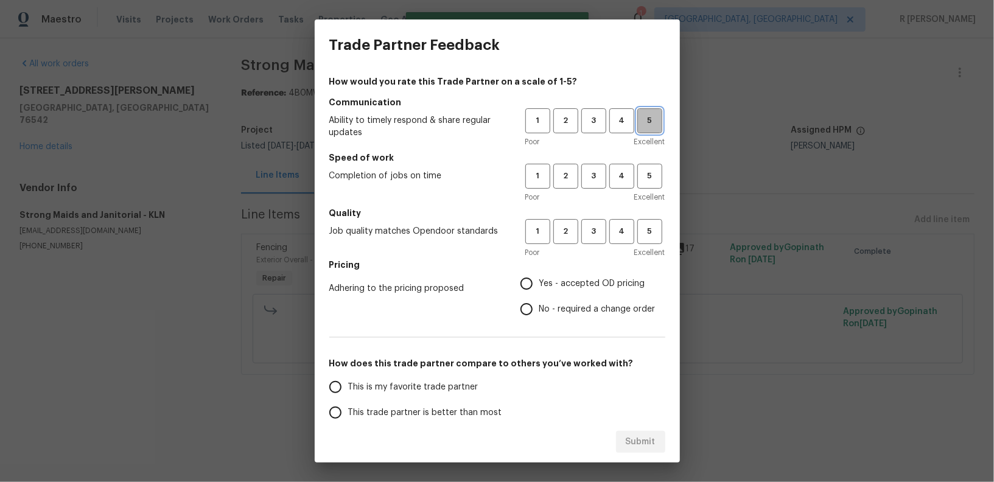
click at [656, 117] on span "5" at bounding box center [649, 121] width 23 height 14
click at [566, 120] on span "2" at bounding box center [565, 121] width 23 height 14
click at [613, 122] on span "4" at bounding box center [621, 121] width 23 height 14
click at [599, 122] on span "3" at bounding box center [593, 121] width 23 height 14
click at [599, 164] on button "3" at bounding box center [593, 176] width 25 height 25
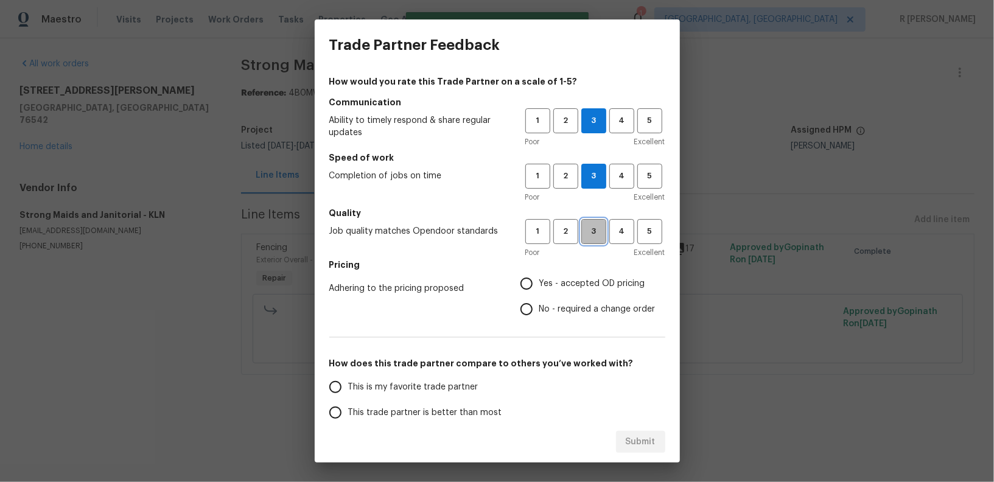
click at [596, 220] on button "3" at bounding box center [593, 231] width 25 height 25
click at [581, 287] on span "Yes - accepted OD pricing" at bounding box center [592, 283] width 106 height 13
click at [539, 287] on input "Yes - accepted OD pricing" at bounding box center [526, 284] width 26 height 26
radio input "true"
click at [576, 308] on span "No - required a change order" at bounding box center [597, 309] width 116 height 13
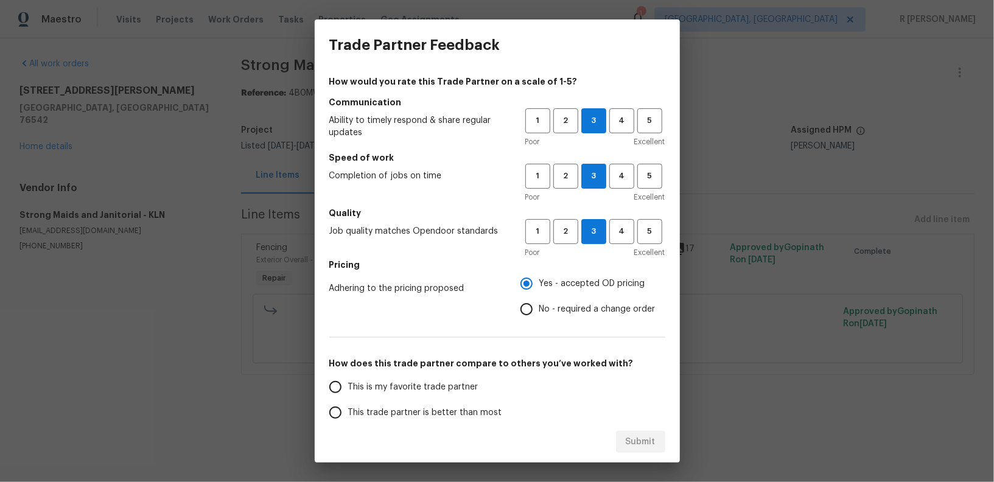
click at [539, 308] on input "No - required a change order" at bounding box center [526, 309] width 26 height 26
radio input "true"
click at [494, 403] on label "This trade partner is better than most" at bounding box center [418, 413] width 192 height 26
click at [348, 403] on input "This trade partner is better than most" at bounding box center [335, 413] width 26 height 26
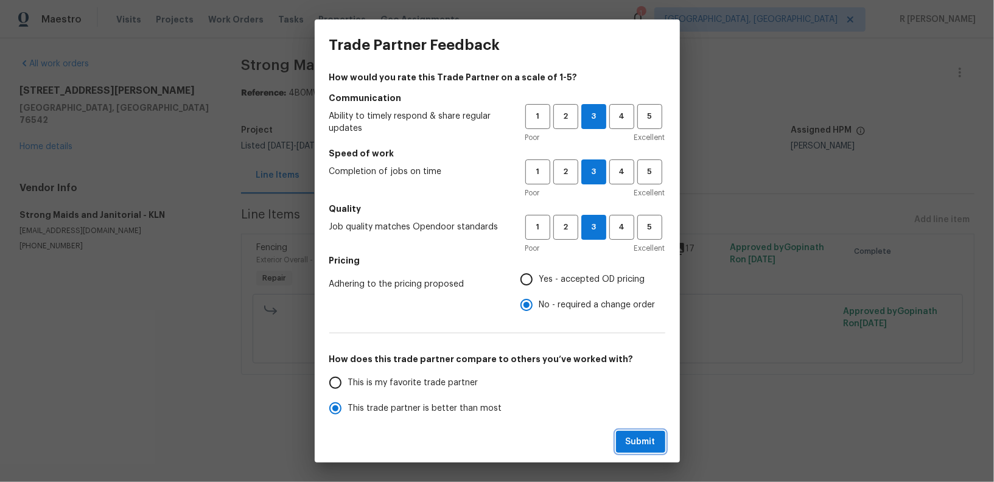
click at [624, 451] on button "Submit" at bounding box center [640, 442] width 49 height 23
radio input "true"
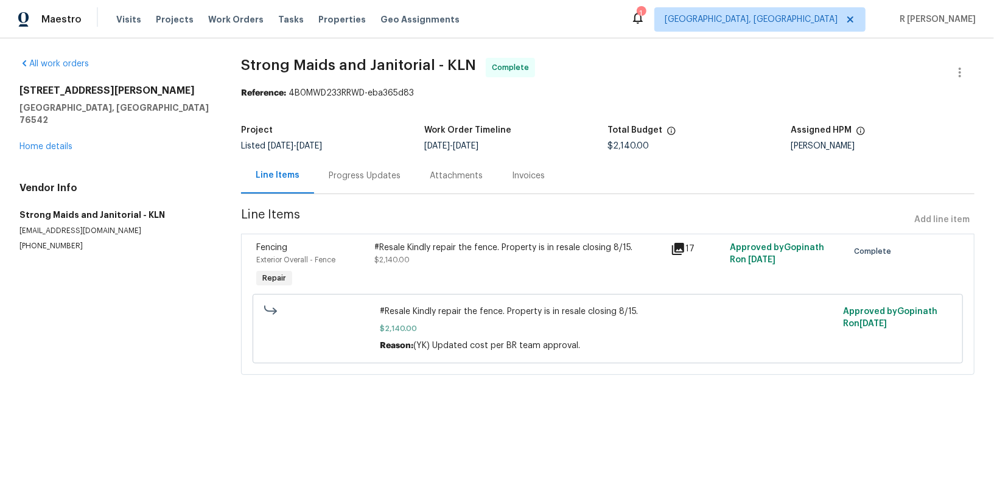
click at [357, 181] on div "Progress Updates" at bounding box center [365, 176] width 72 height 12
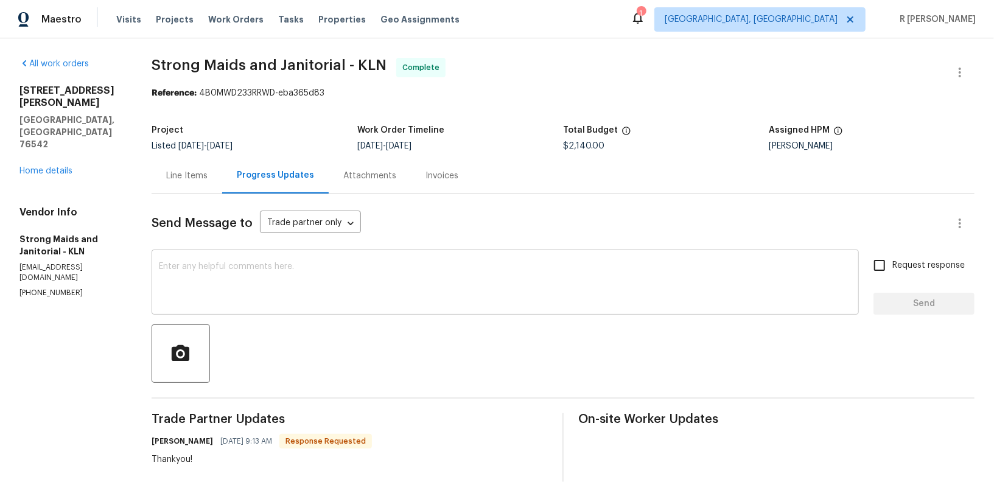
click at [377, 299] on textarea at bounding box center [505, 283] width 692 height 43
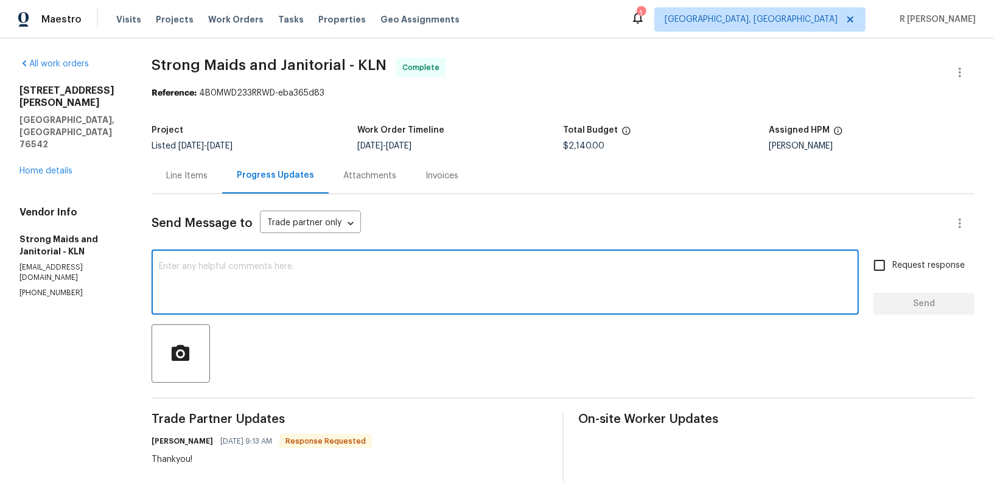
paste textarea "Hi Team, the work order has been approved. Kindly upload the detailed invoice. …"
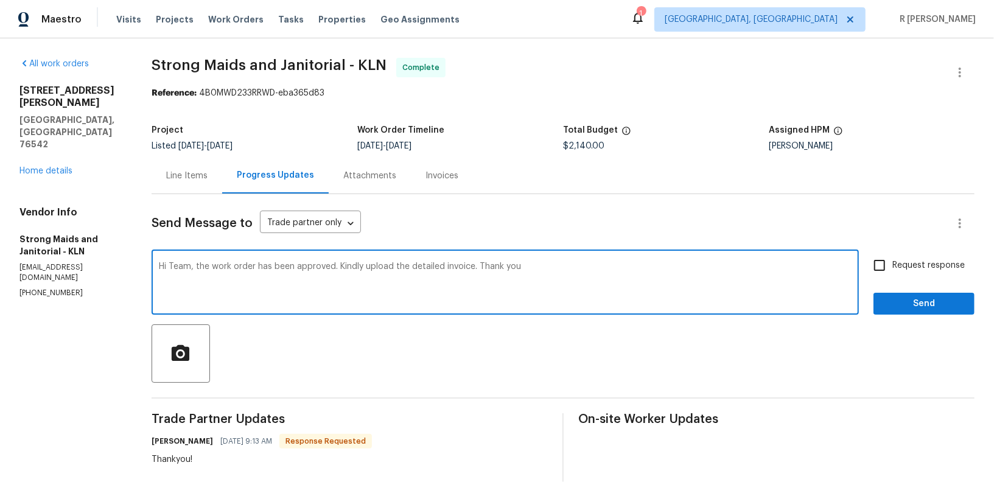
type textarea "Hi Team, the work order has been approved. Kindly upload the detailed invoice. …"
click at [953, 298] on span "Send" at bounding box center [924, 303] width 82 height 15
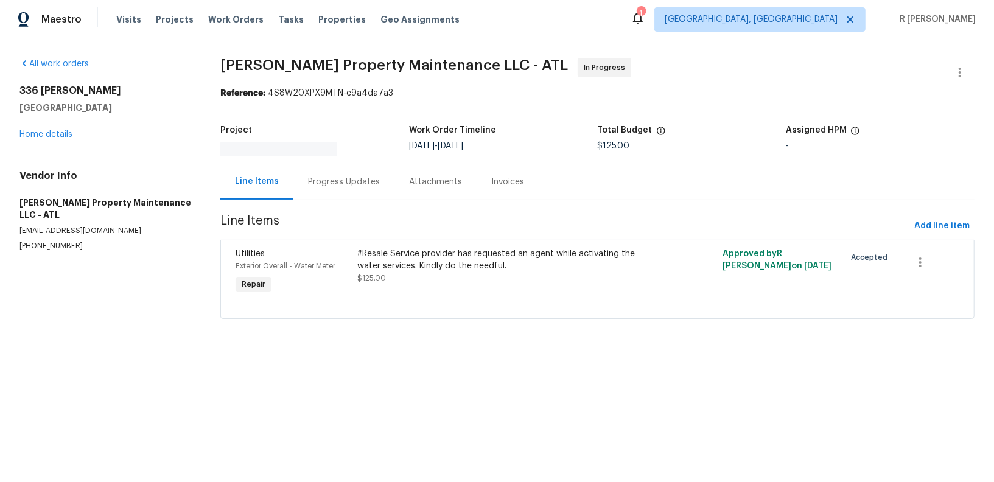
click at [350, 183] on div "Progress Updates" at bounding box center [343, 182] width 101 height 36
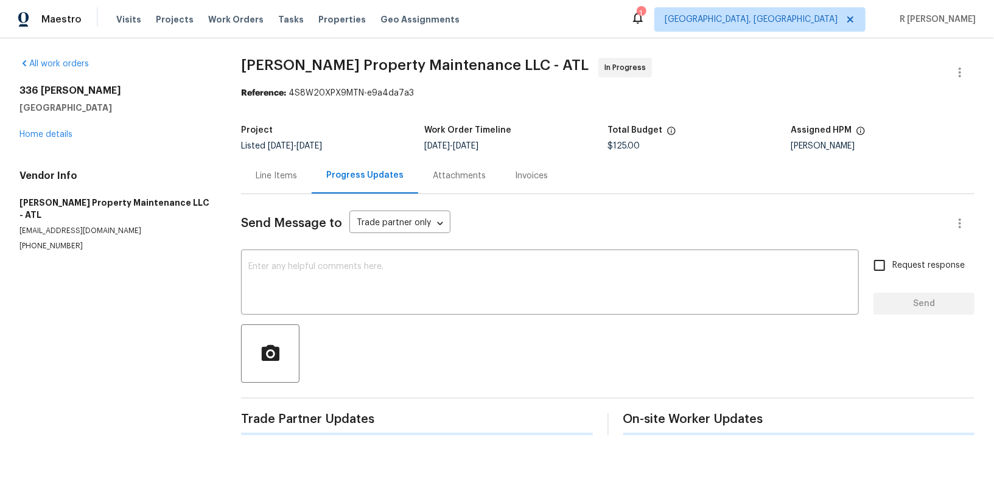
click at [350, 183] on div "Progress Updates" at bounding box center [364, 176] width 106 height 36
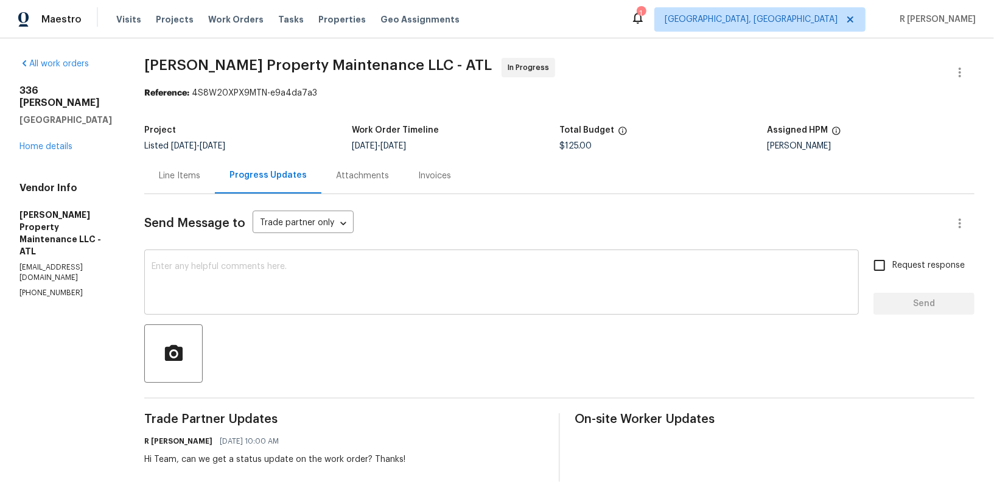
click at [519, 270] on textarea at bounding box center [501, 283] width 700 height 43
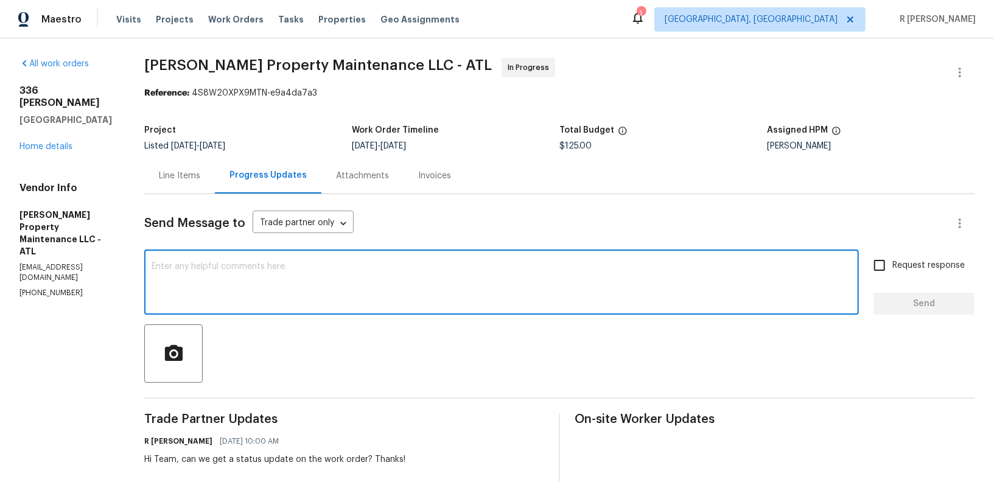
paste textarea "Hey Daniel, we have spoked with the SP they have agreed to schedule the appoint…"
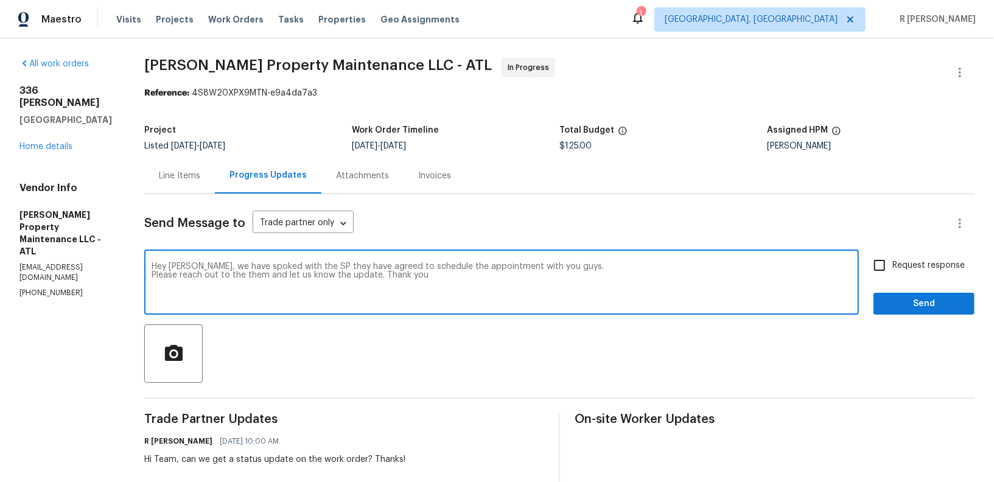
type textarea "Hey Daniel, we have spoked with the SP they have agreed to schedule the appoint…"
click at [957, 312] on button "Send" at bounding box center [923, 304] width 101 height 23
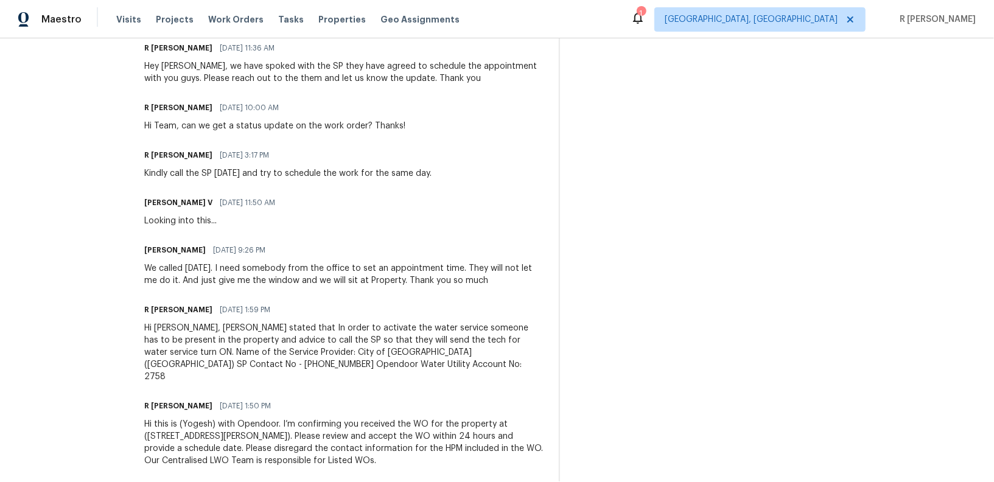
scroll to position [399, 0]
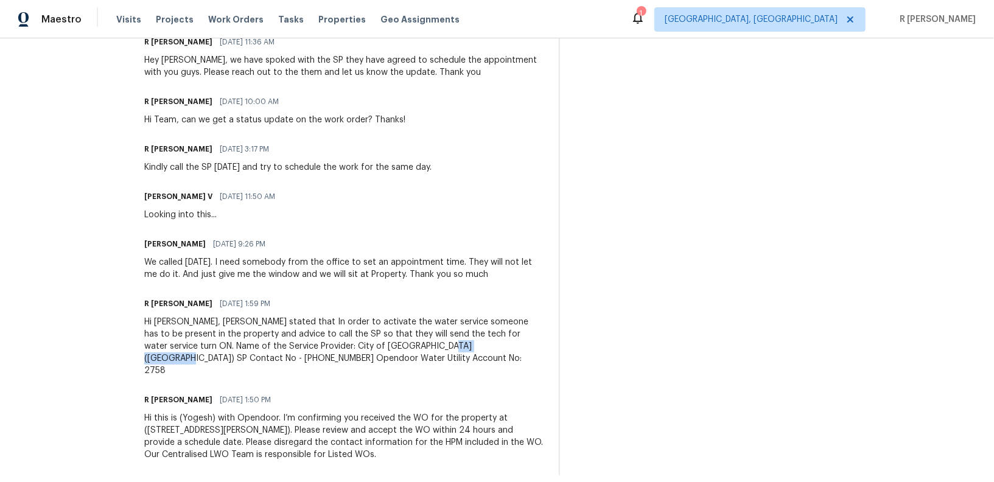
drag, startPoint x: 468, startPoint y: 346, endPoint x: 410, endPoint y: 347, distance: 57.8
click at [410, 347] on div "Hi Daniel, SP stated that In order to activate the water service someone has to…" at bounding box center [344, 346] width 400 height 61
copy div "(770) 832-1622"
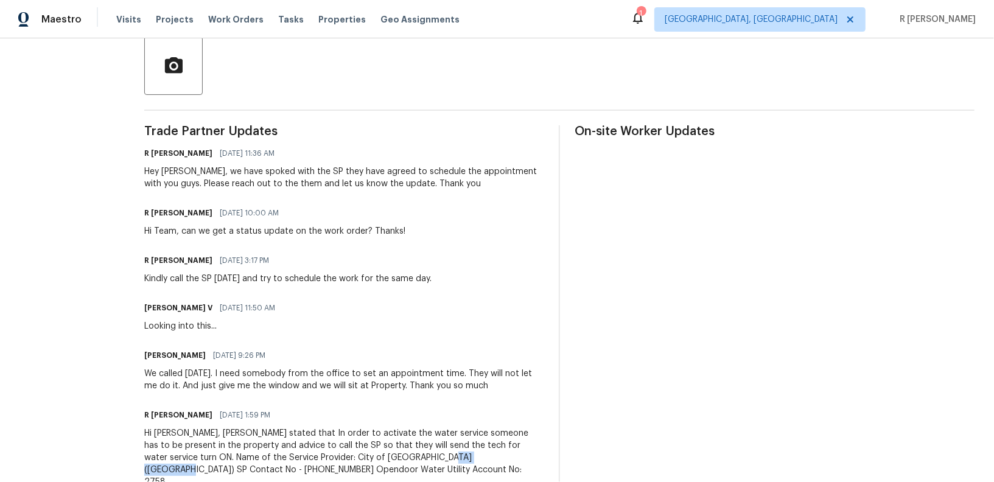
scroll to position [0, 0]
